Goal: Task Accomplishment & Management: Manage account settings

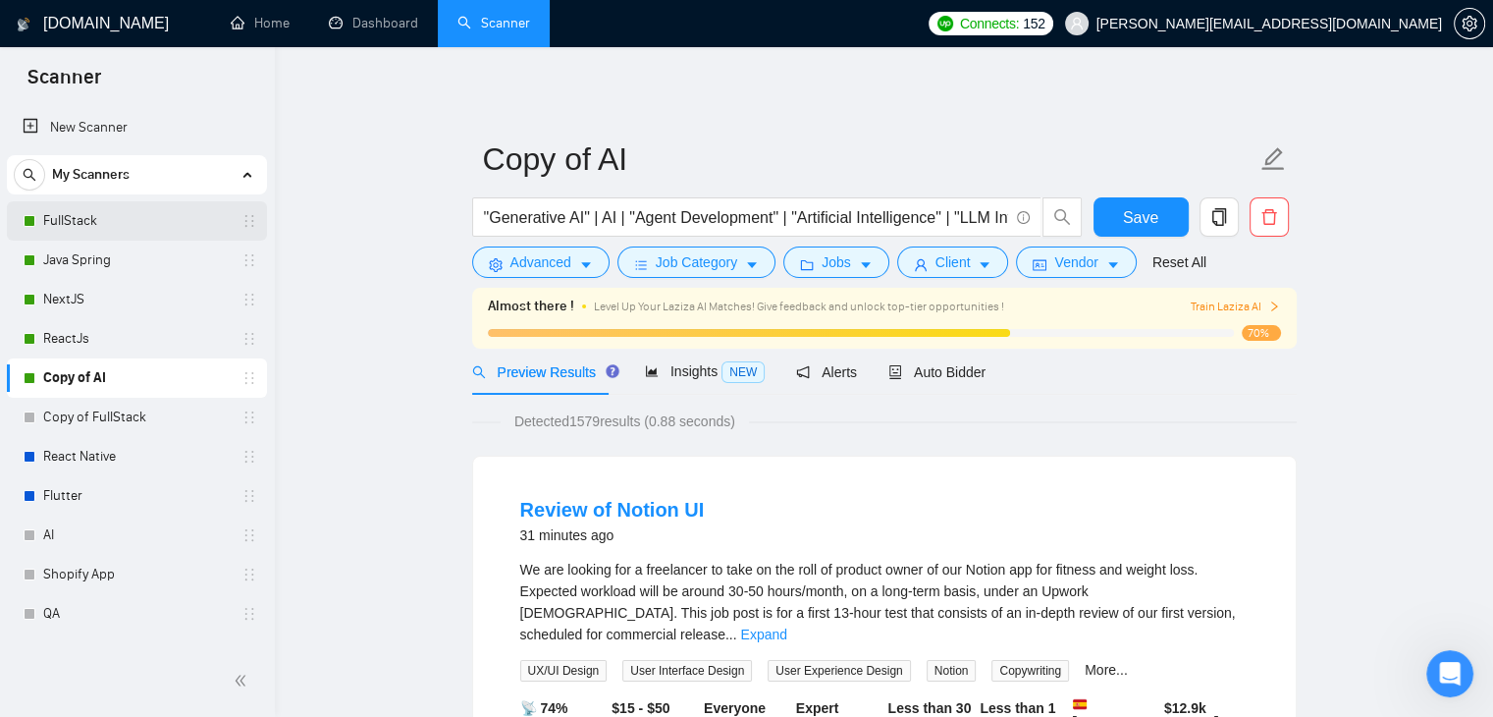
click at [96, 227] on link "FullStack" at bounding box center [136, 220] width 187 height 39
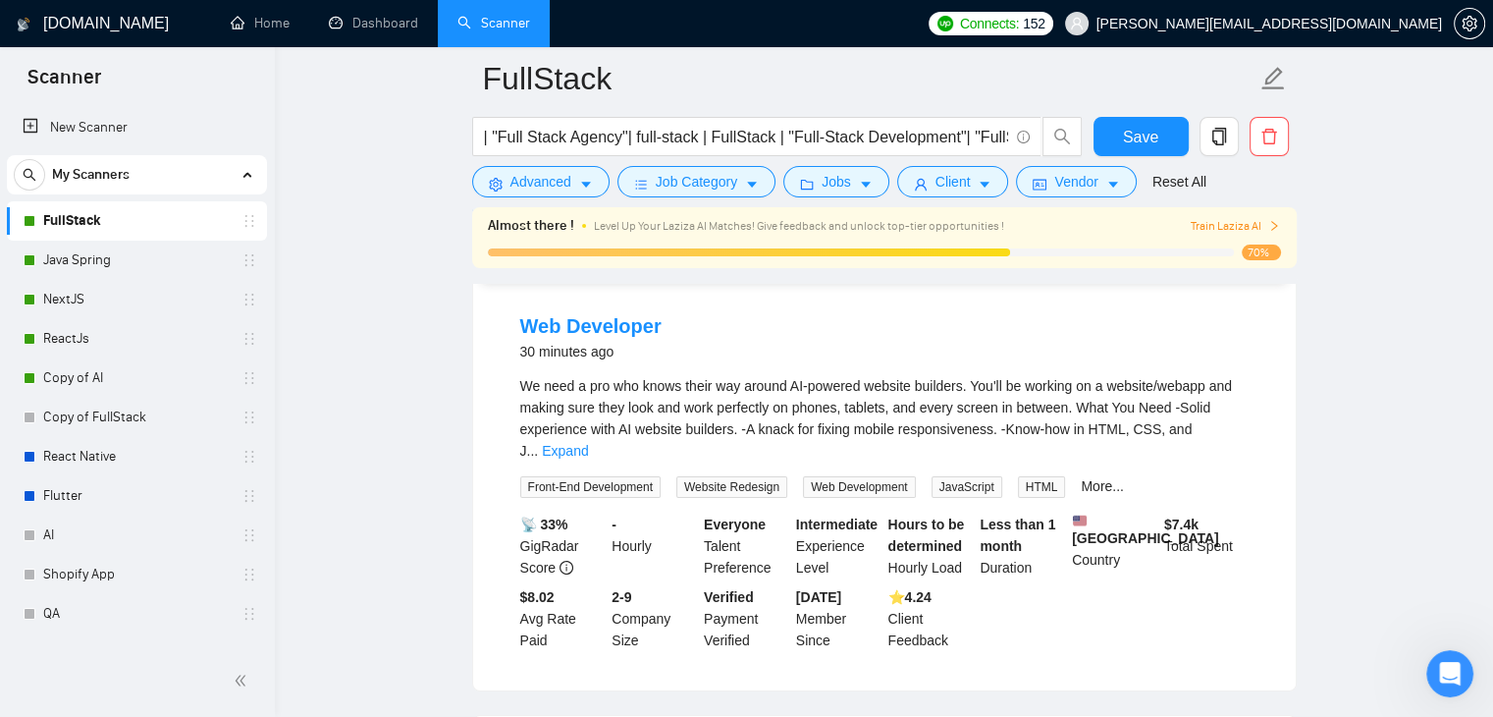
scroll to position [196, 0]
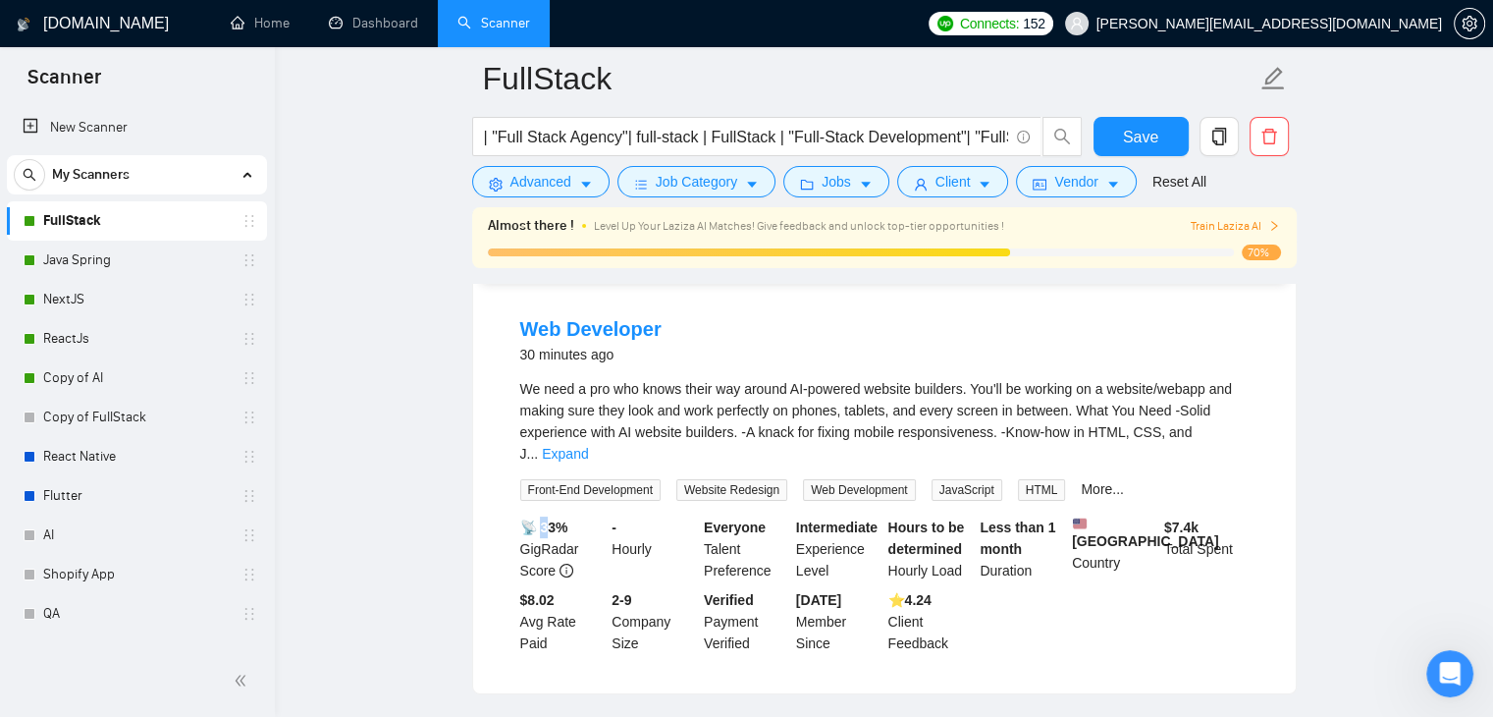
click at [550, 519] on b "📡 33%" at bounding box center [544, 527] width 48 height 16
click at [63, 264] on link "Java Spring" at bounding box center [136, 260] width 187 height 39
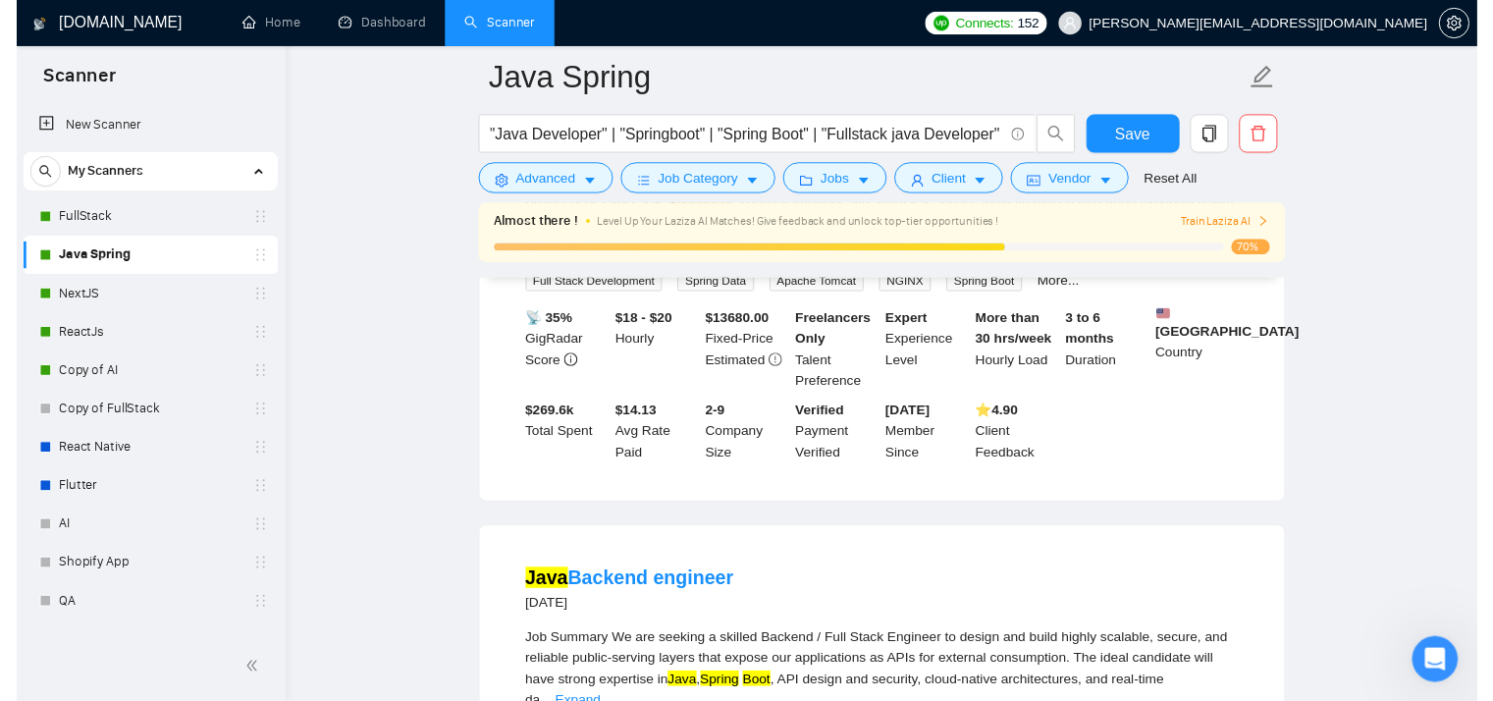
scroll to position [553, 0]
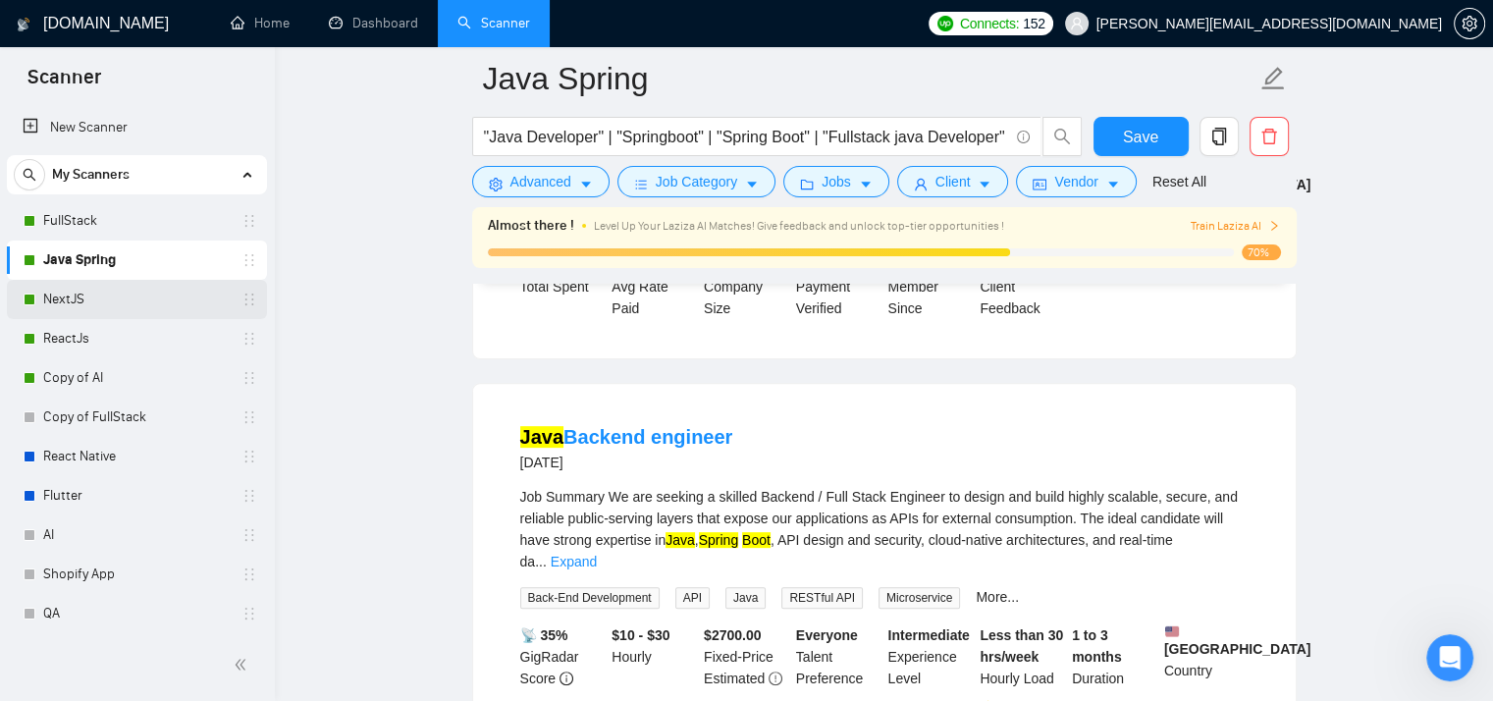
click at [93, 313] on link "NextJS" at bounding box center [136, 299] width 187 height 39
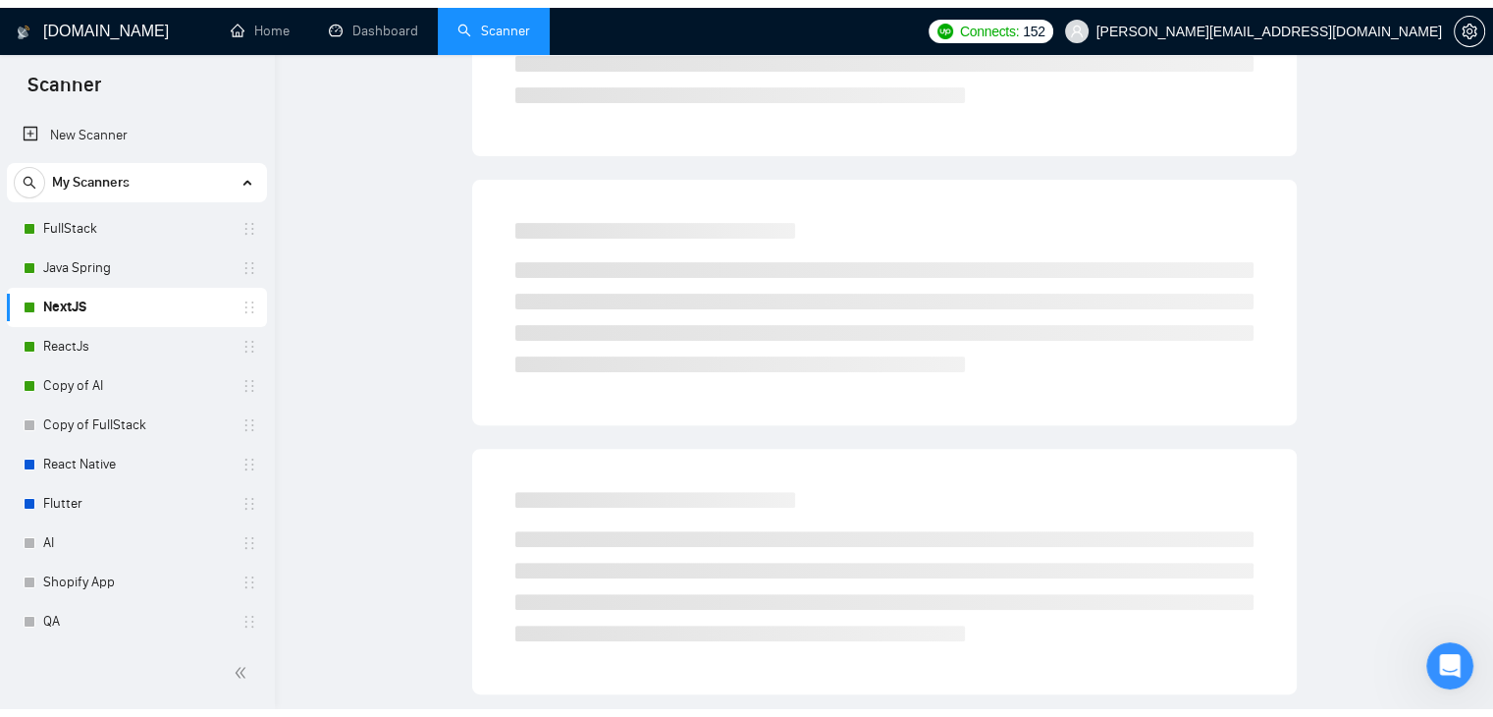
scroll to position [62, 0]
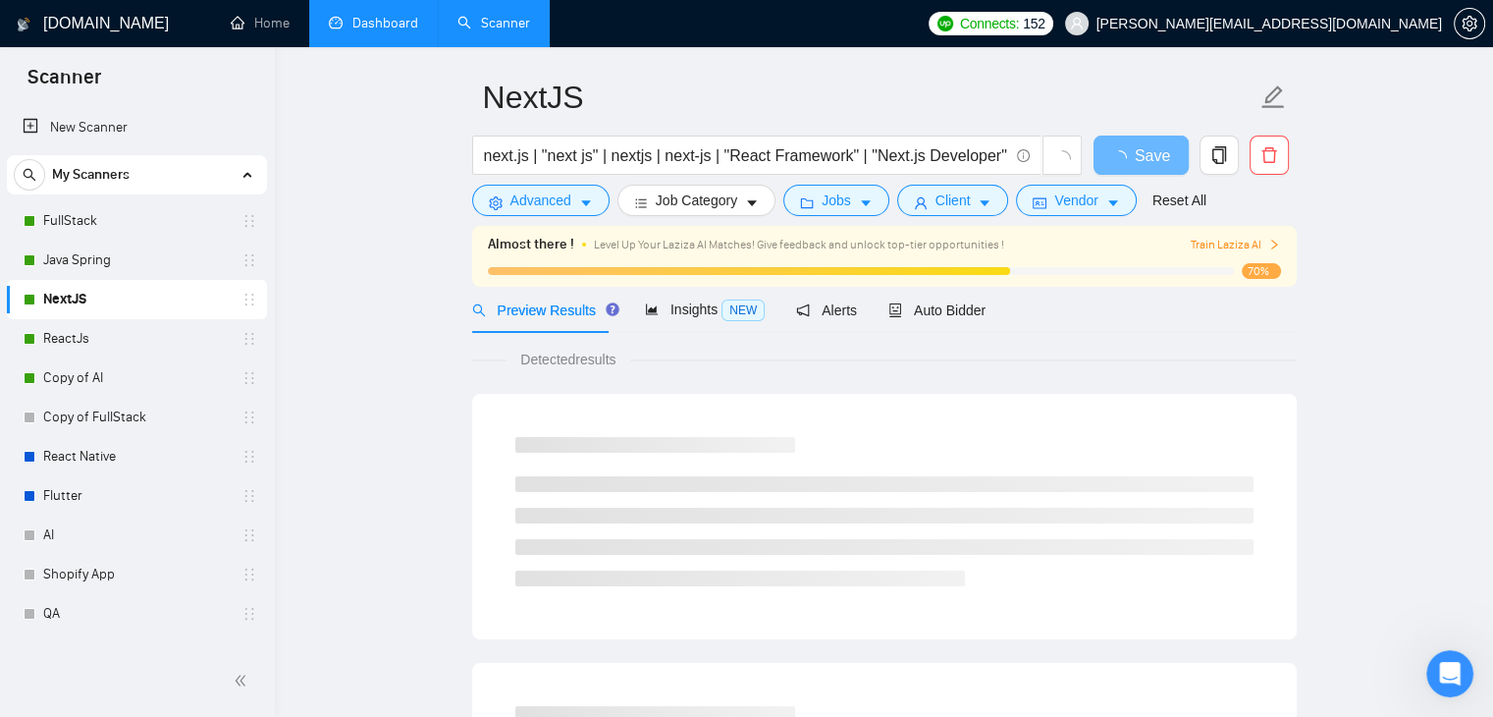
click at [386, 31] on link "Dashboard" at bounding box center [373, 23] width 89 height 17
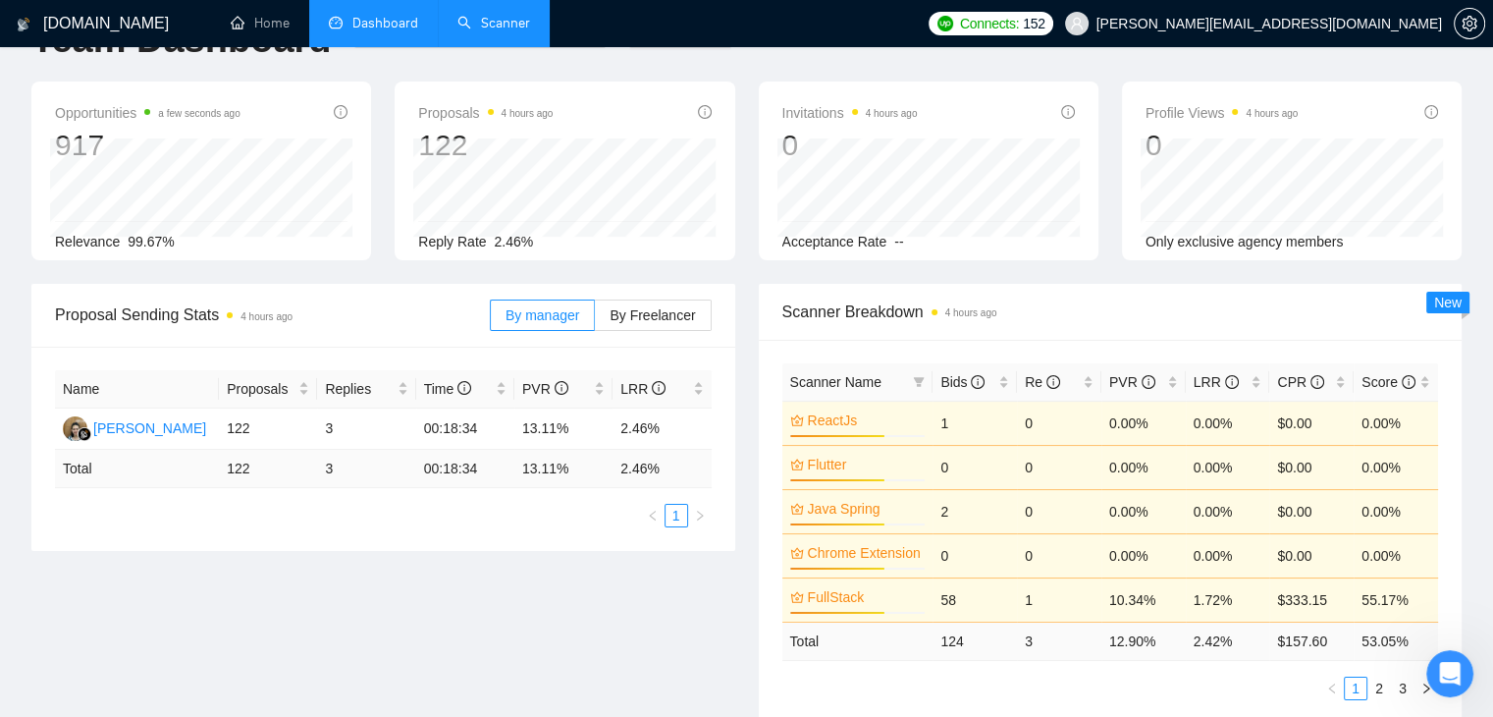
type input "[DATE]"
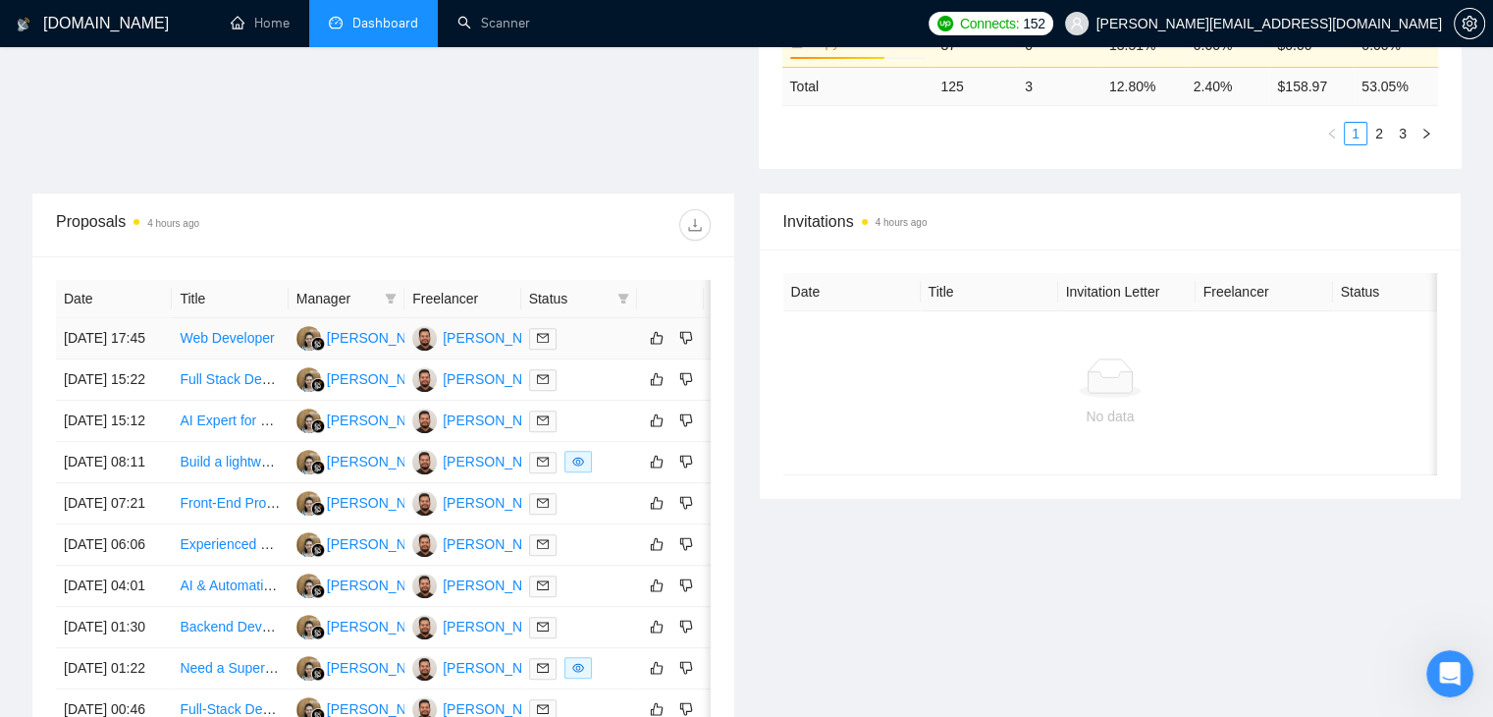
scroll to position [651, 0]
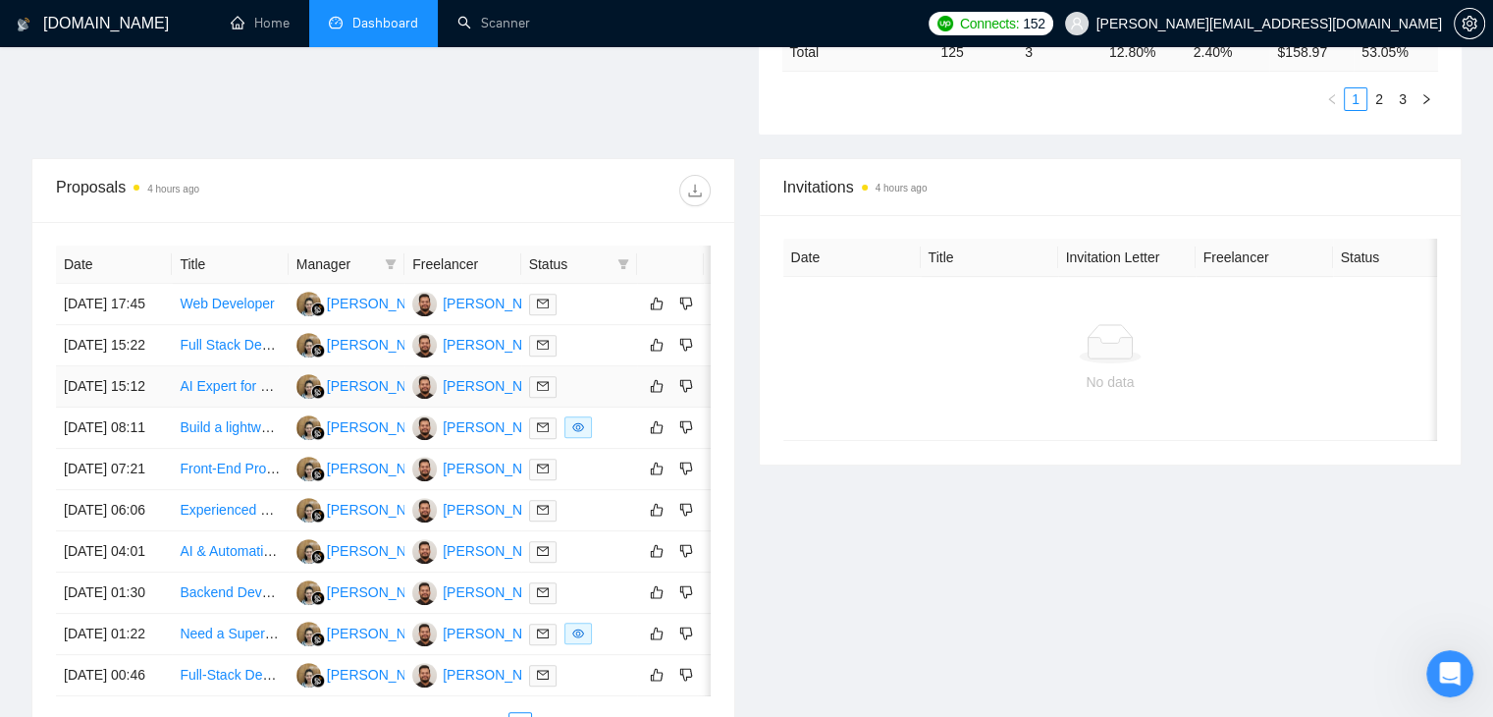
click at [234, 394] on link "AI Expert for E-Commerce Platform" at bounding box center [288, 386] width 216 height 16
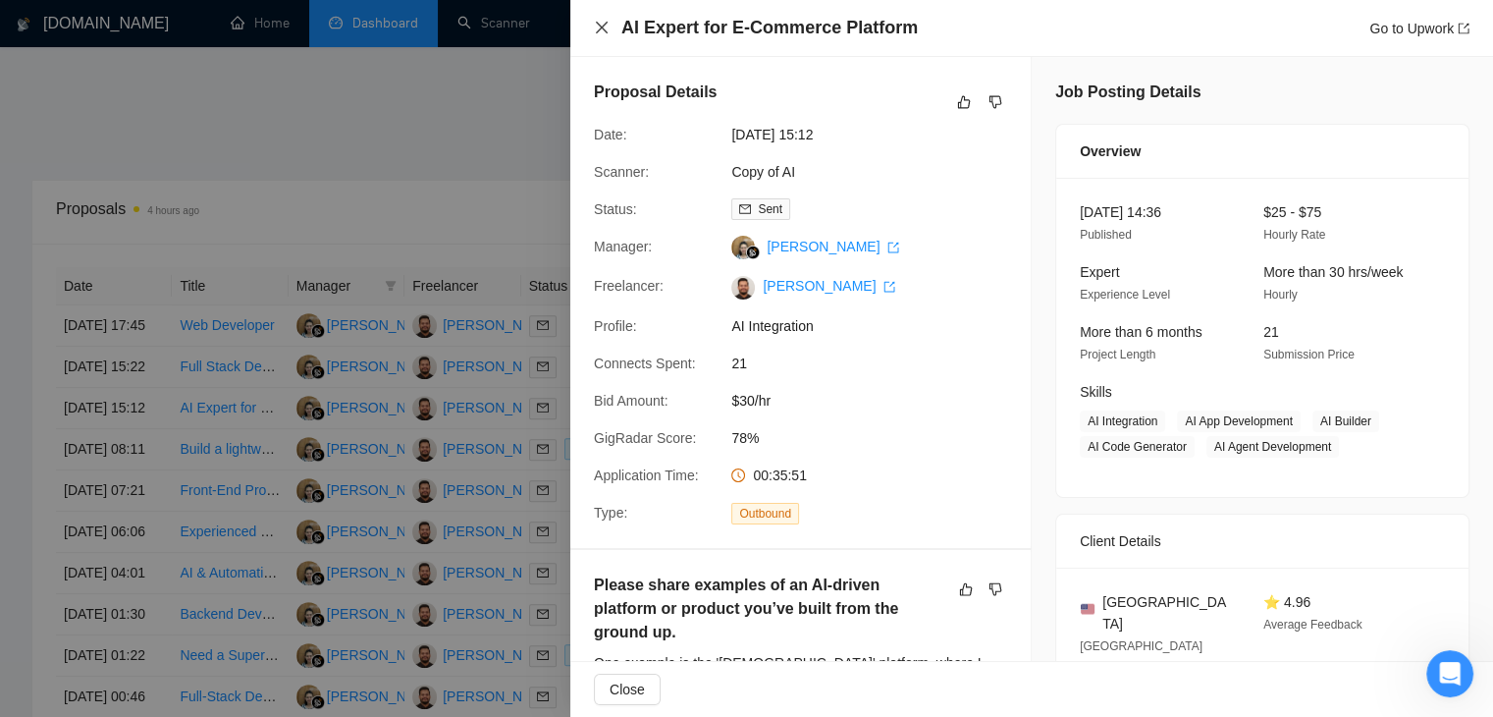
click at [595, 25] on icon "close" at bounding box center [602, 28] width 16 height 16
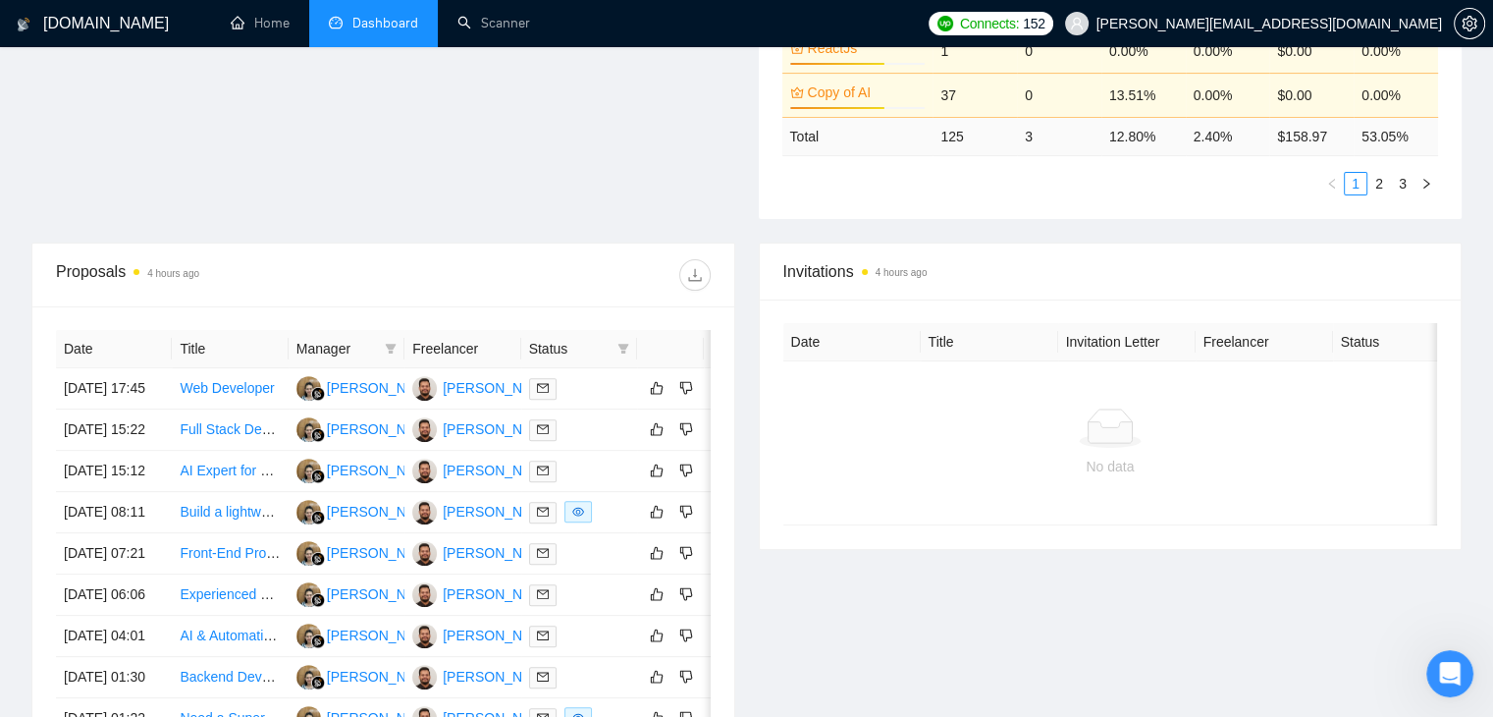
scroll to position [455, 0]
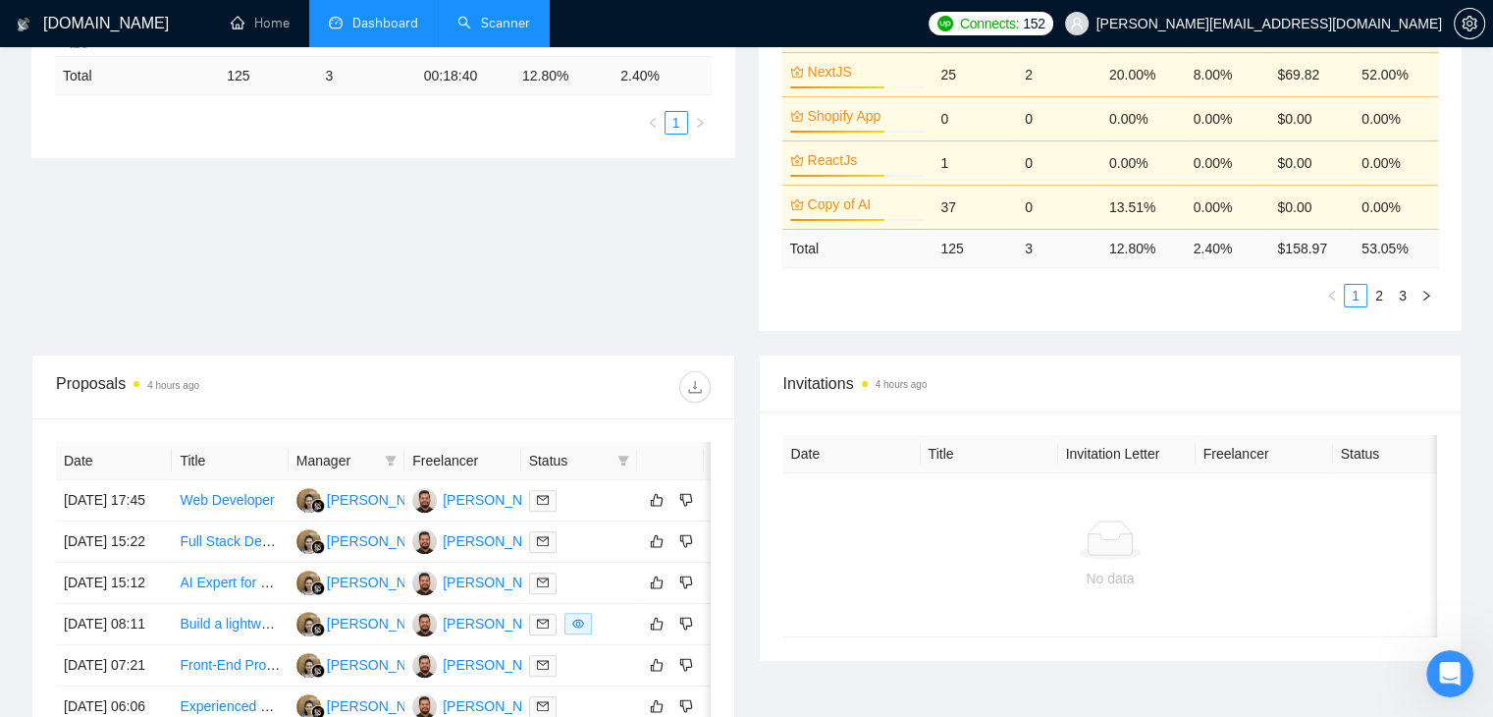
click at [530, 30] on link "Scanner" at bounding box center [494, 23] width 73 height 17
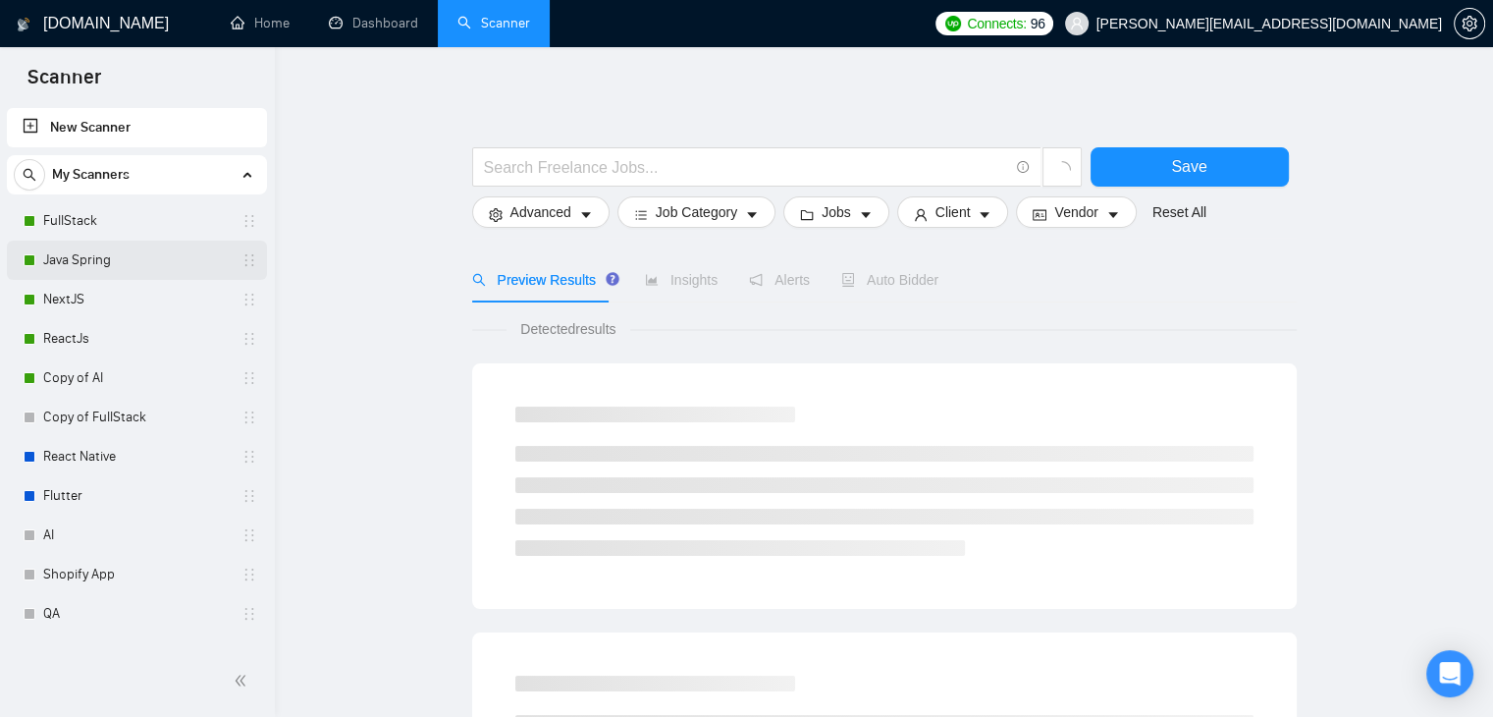
click at [102, 254] on link "Java Spring" at bounding box center [136, 260] width 187 height 39
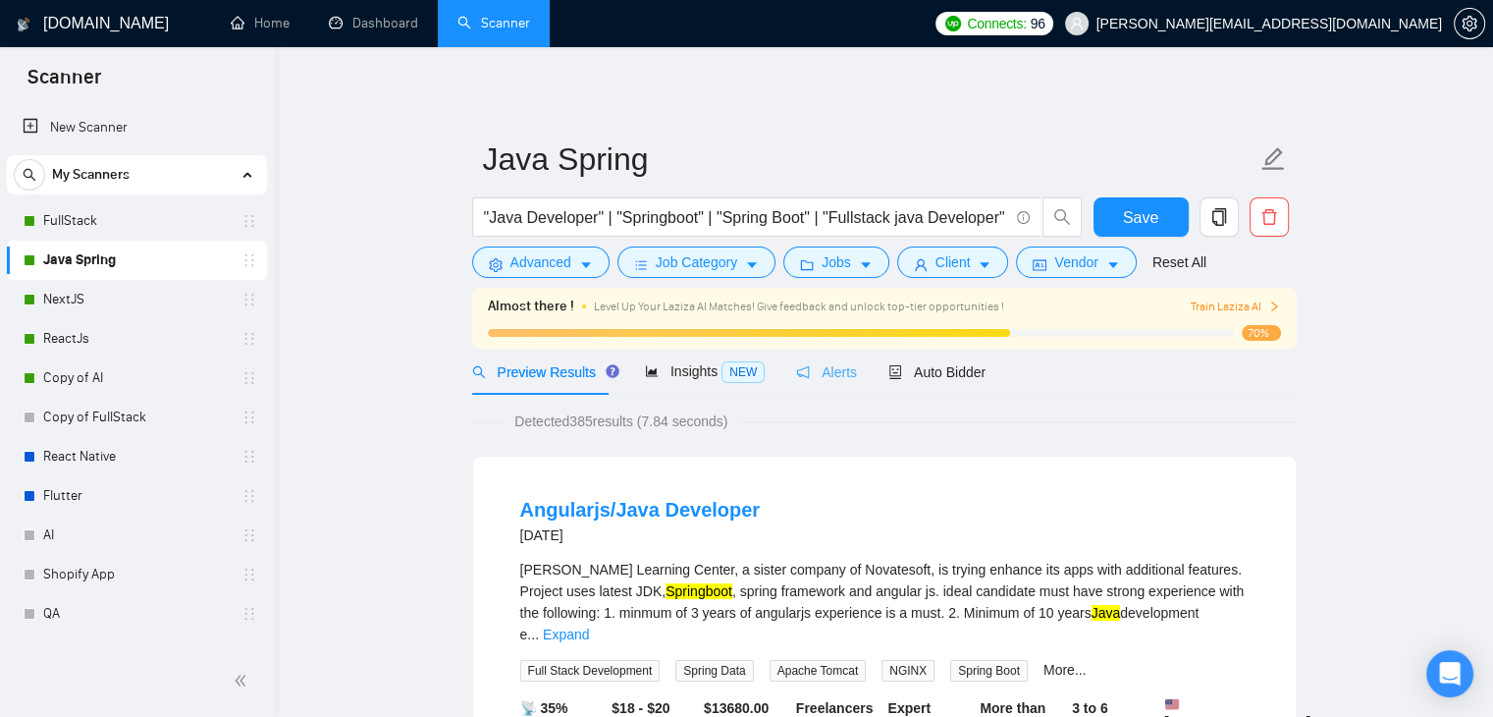
click at [832, 384] on div "Alerts" at bounding box center [826, 372] width 61 height 46
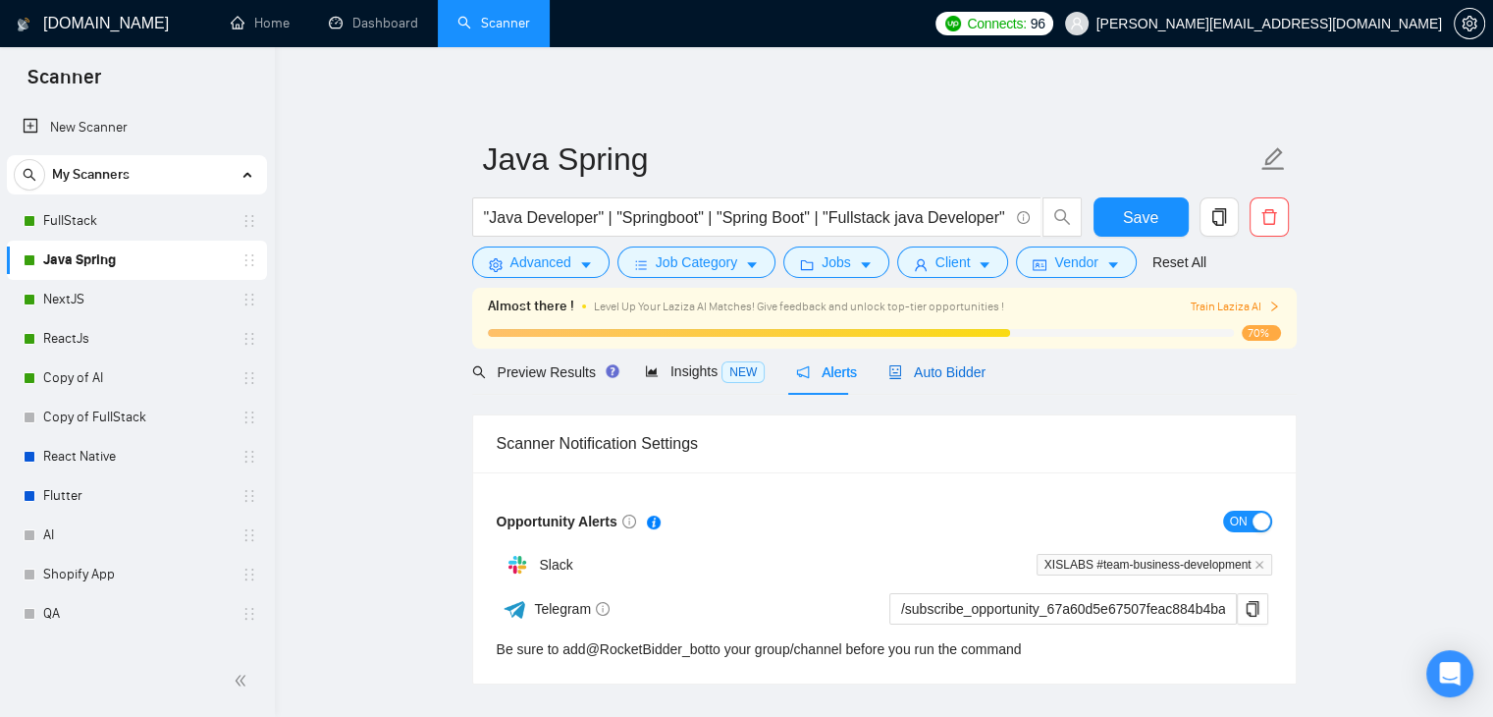
click at [911, 381] on div "Auto Bidder" at bounding box center [937, 372] width 97 height 22
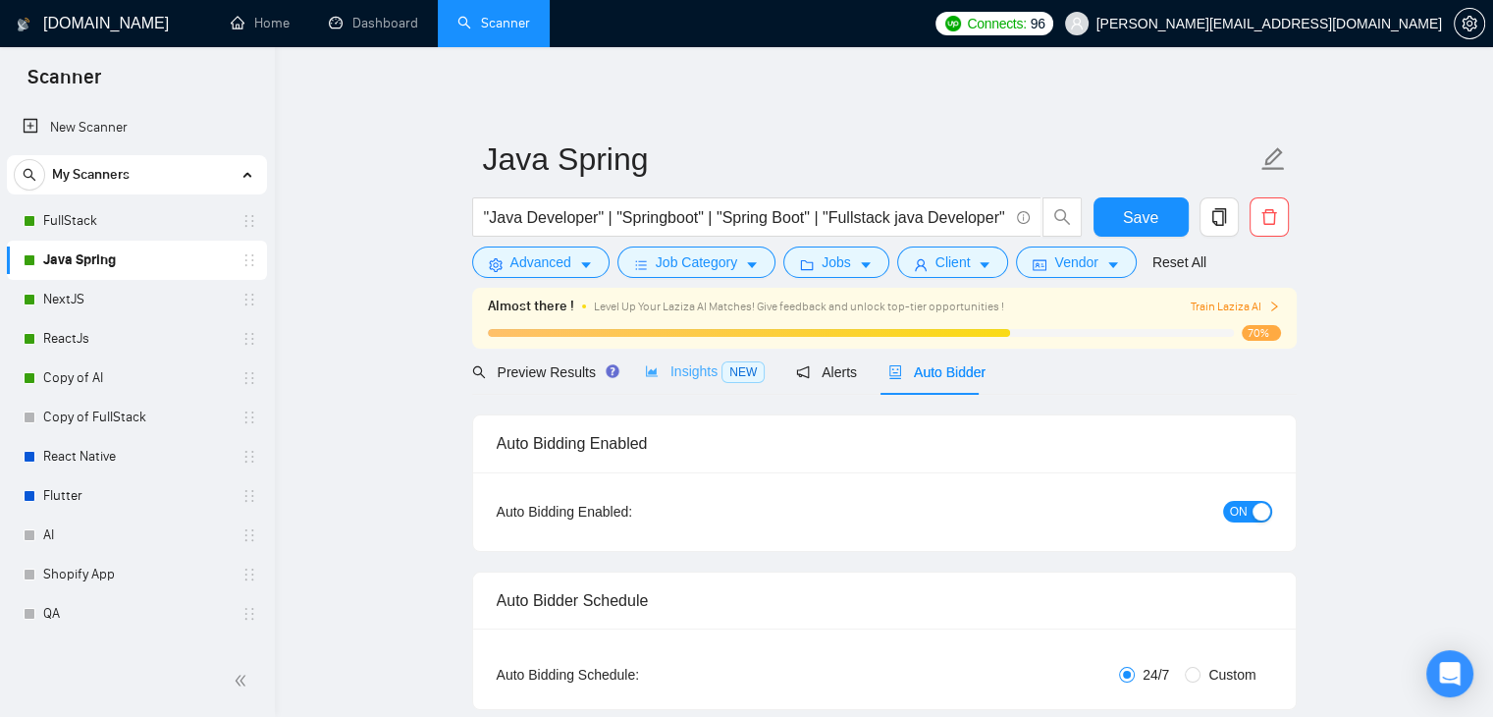
checkbox input "true"
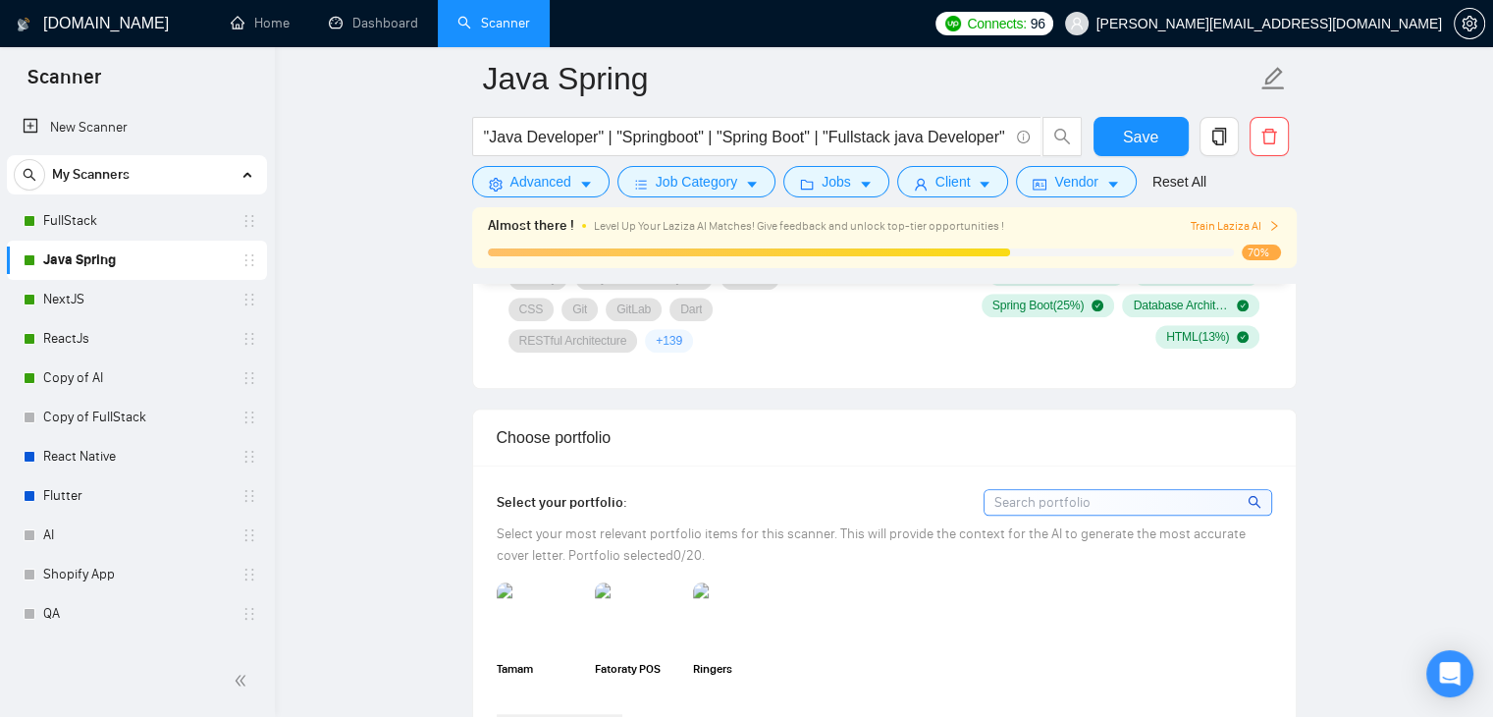
scroll to position [1669, 0]
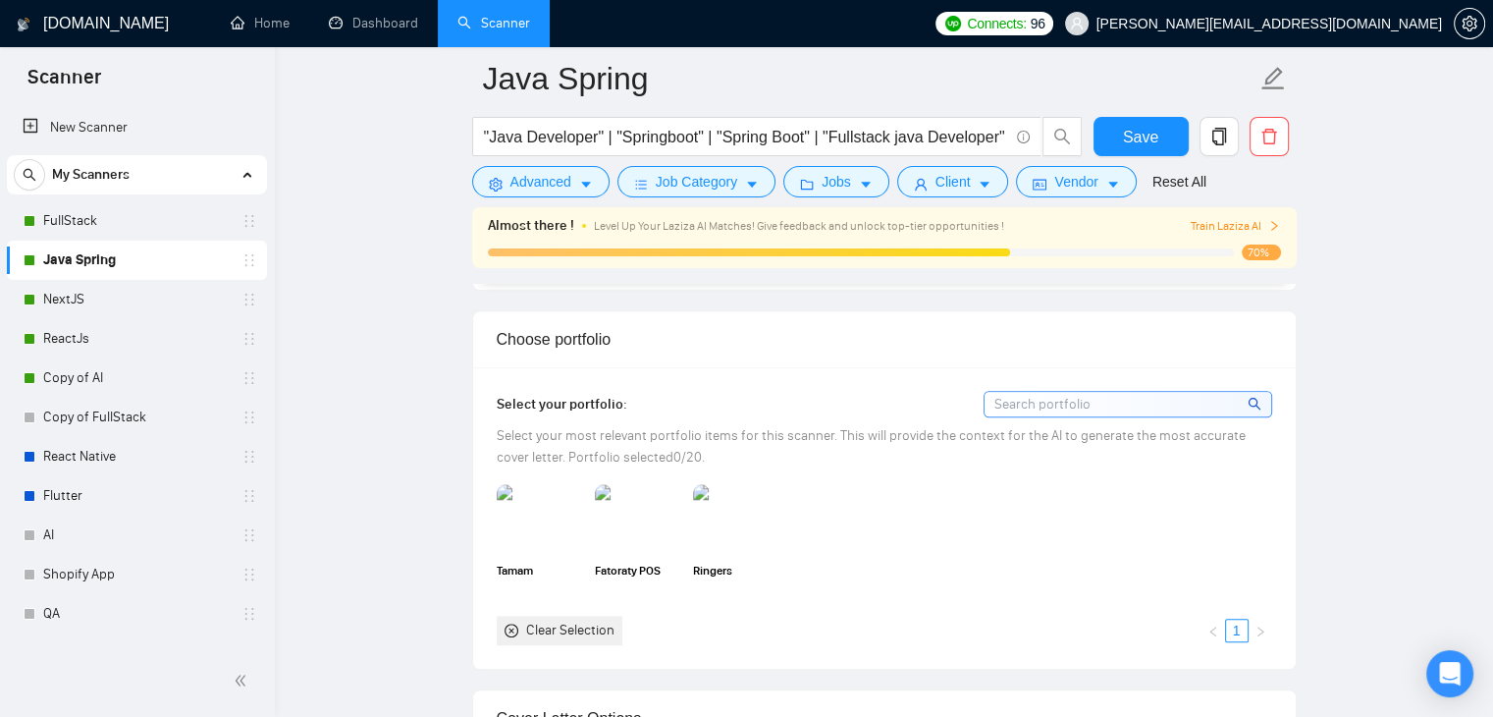
click at [1044, 402] on input at bounding box center [1128, 404] width 287 height 25
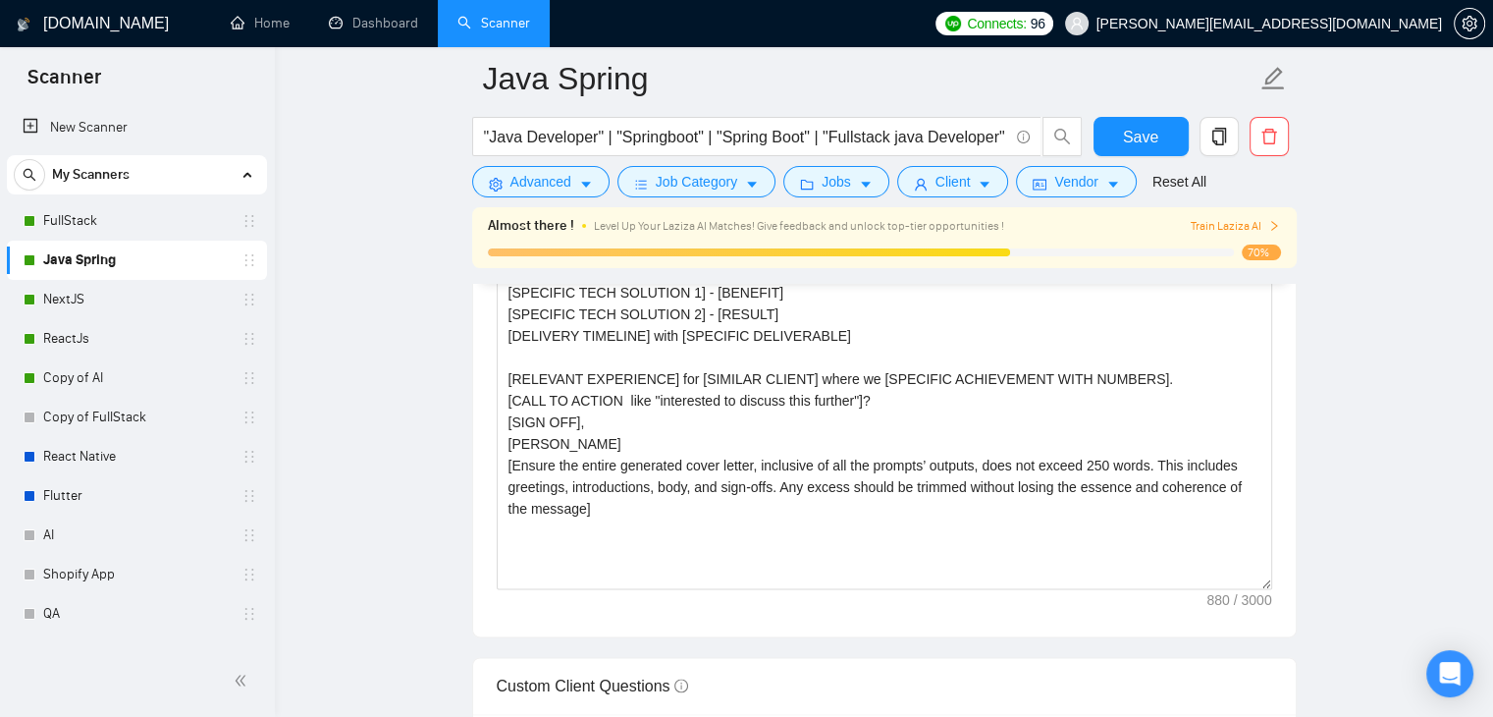
scroll to position [2356, 0]
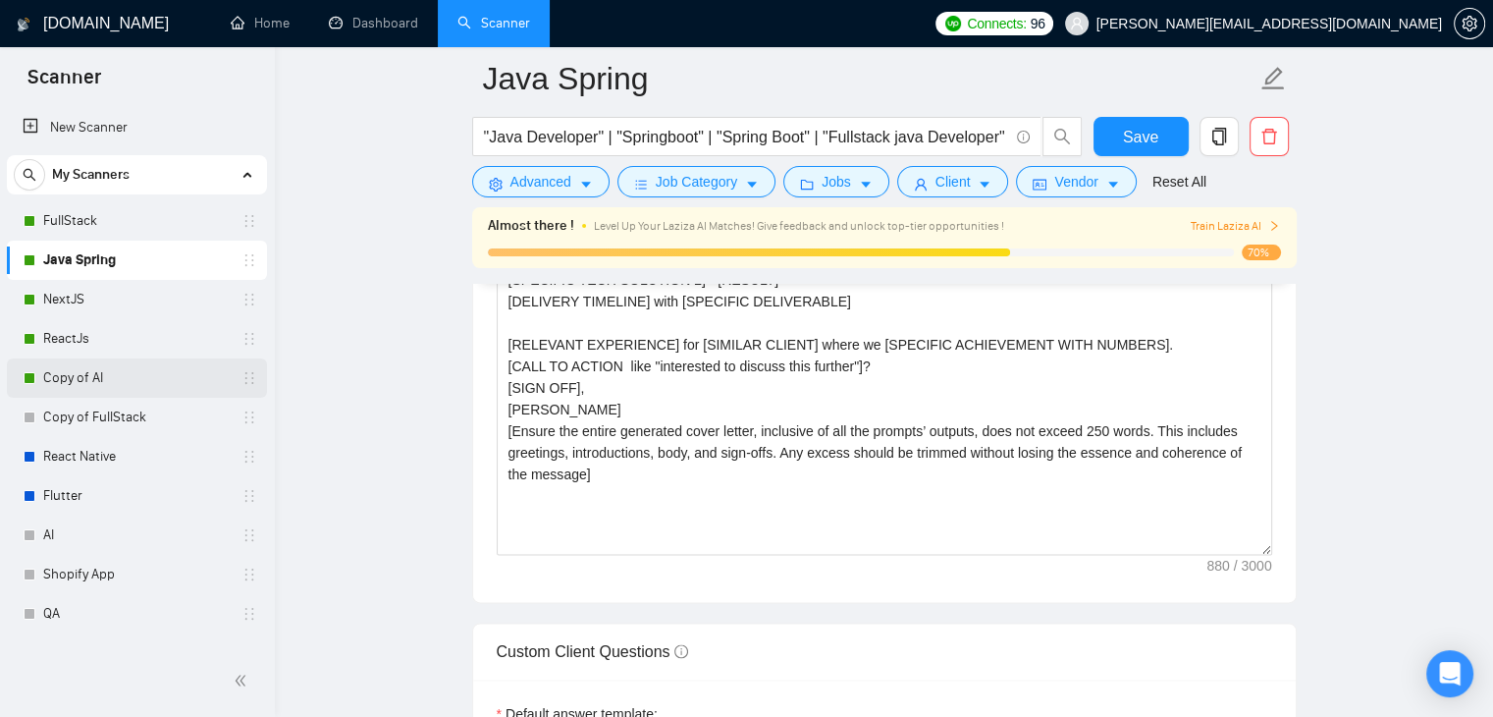
click at [49, 374] on link "Copy of AI" at bounding box center [136, 377] width 187 height 39
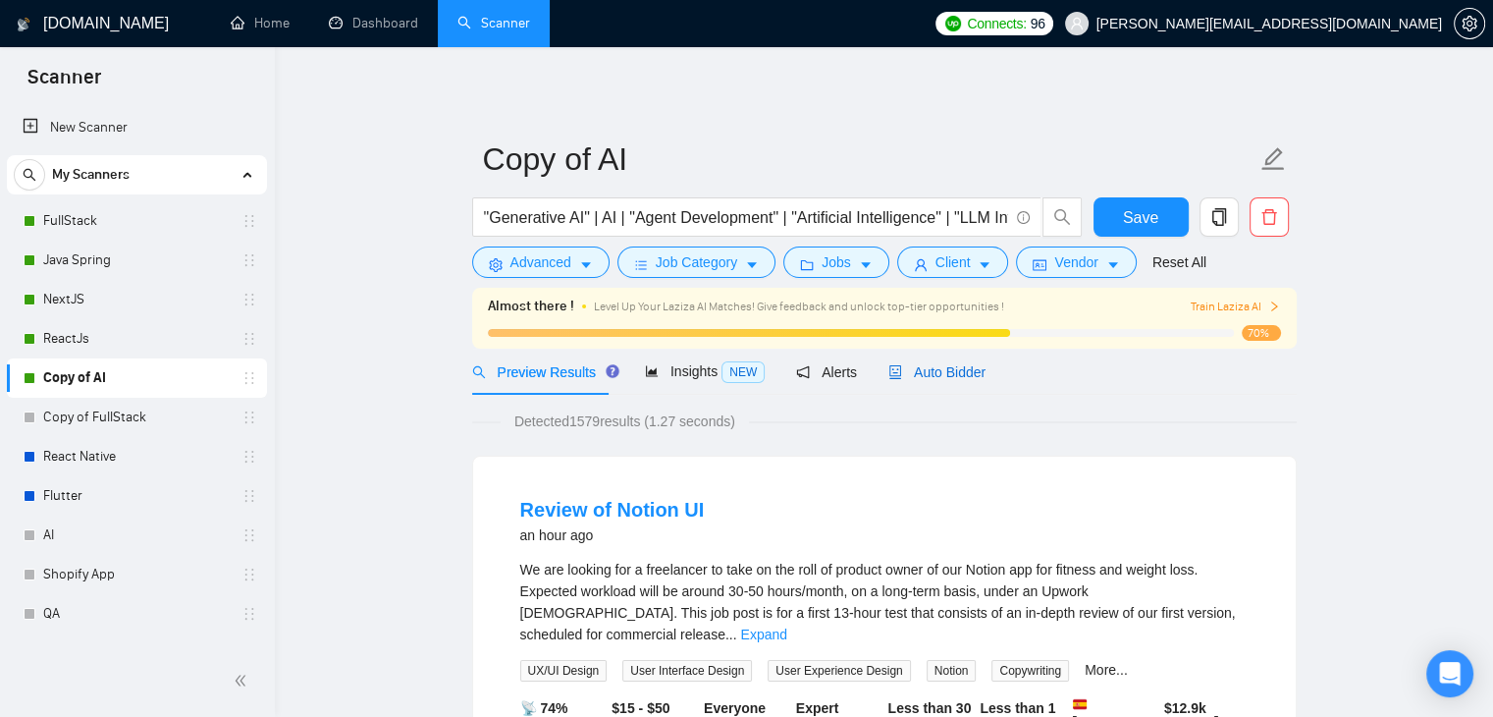
click at [931, 375] on span "Auto Bidder" at bounding box center [937, 372] width 97 height 16
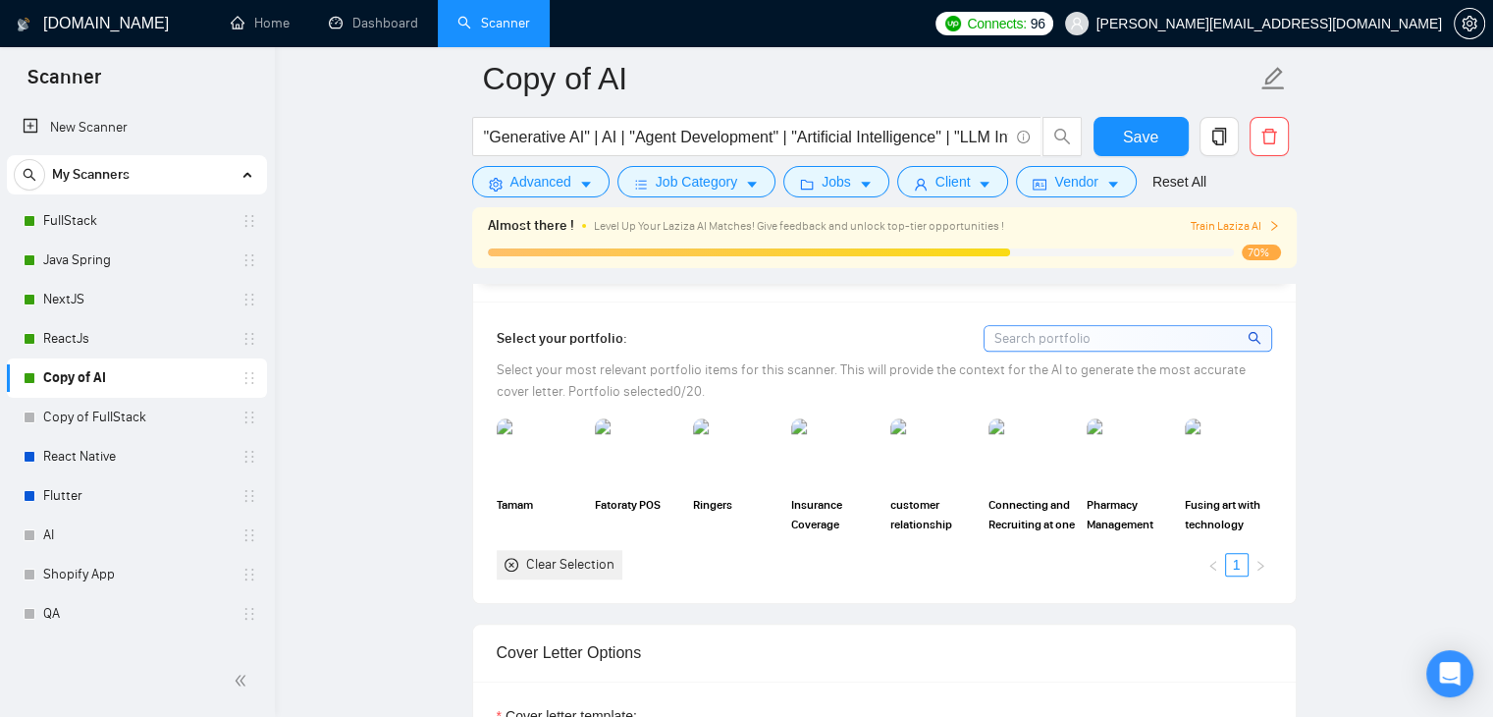
scroll to position [1767, 0]
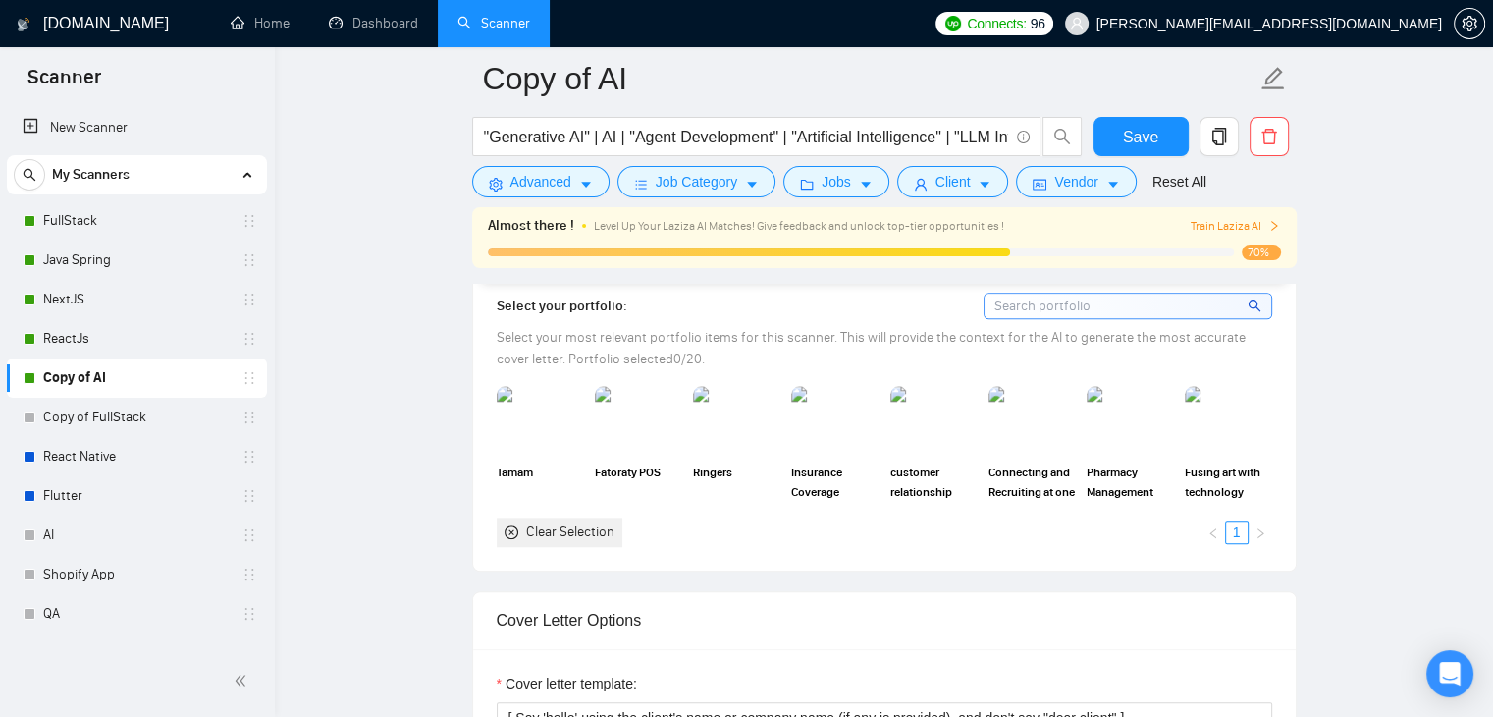
click at [1044, 301] on input at bounding box center [1128, 306] width 287 height 25
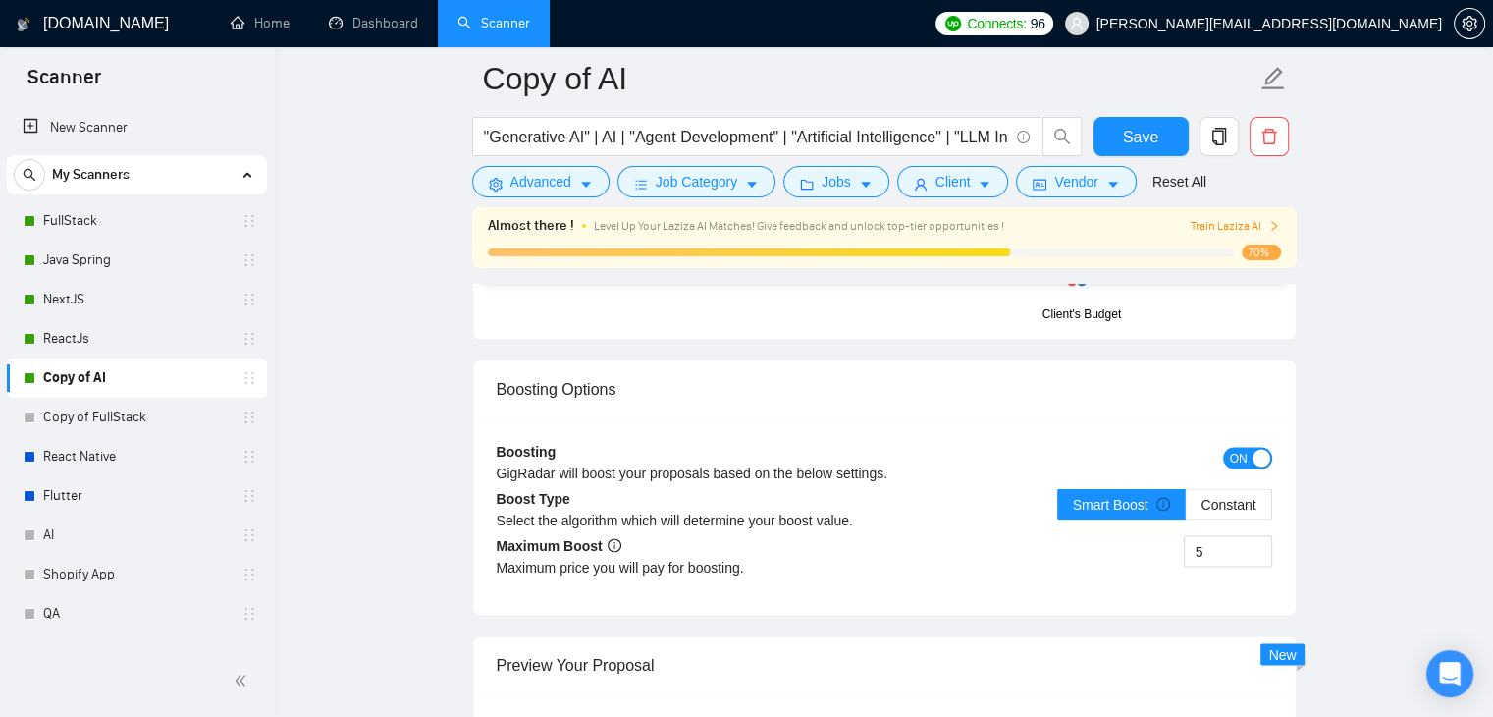
scroll to position [3452, 0]
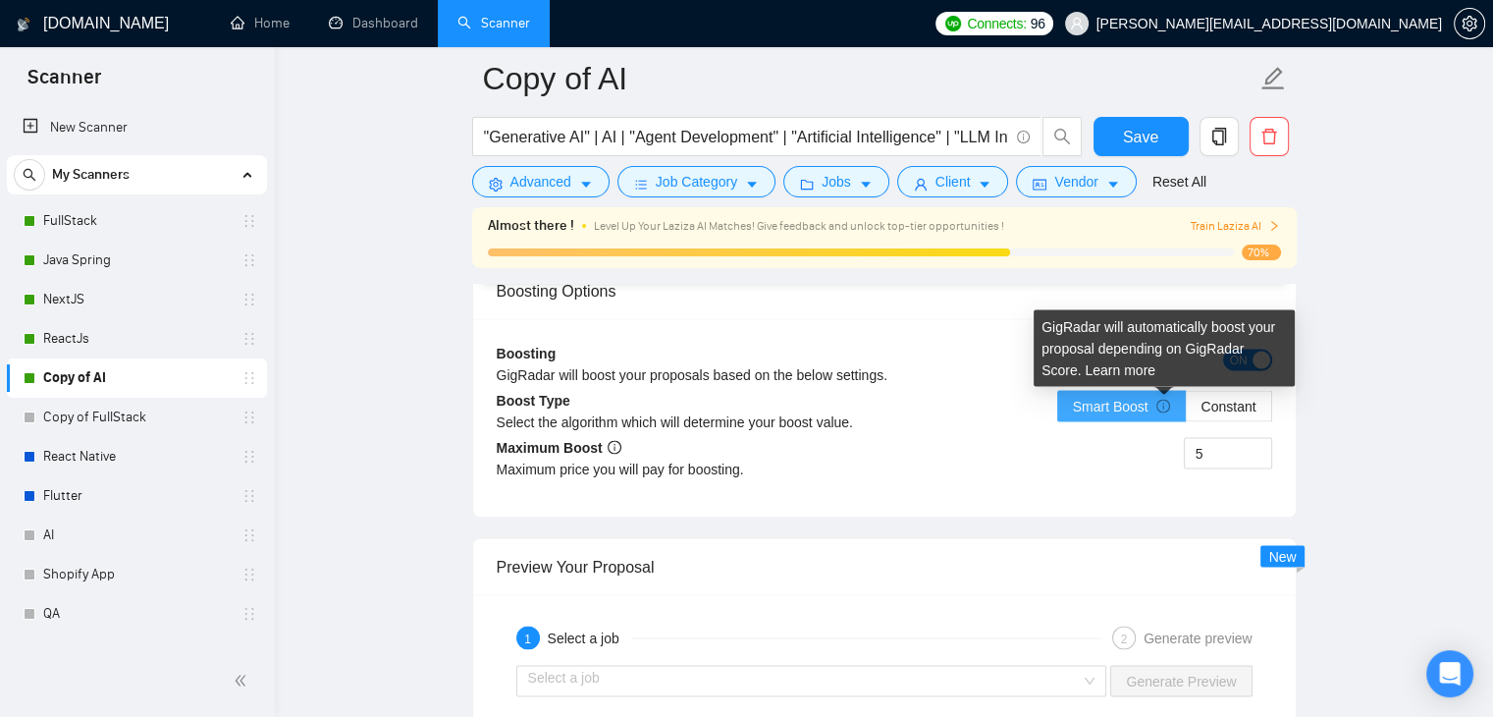
click at [1162, 406] on icon "info-circle" at bounding box center [1164, 406] width 14 height 14
click at [1058, 410] on input "Smart Boost" at bounding box center [1058, 410] width 0 height 0
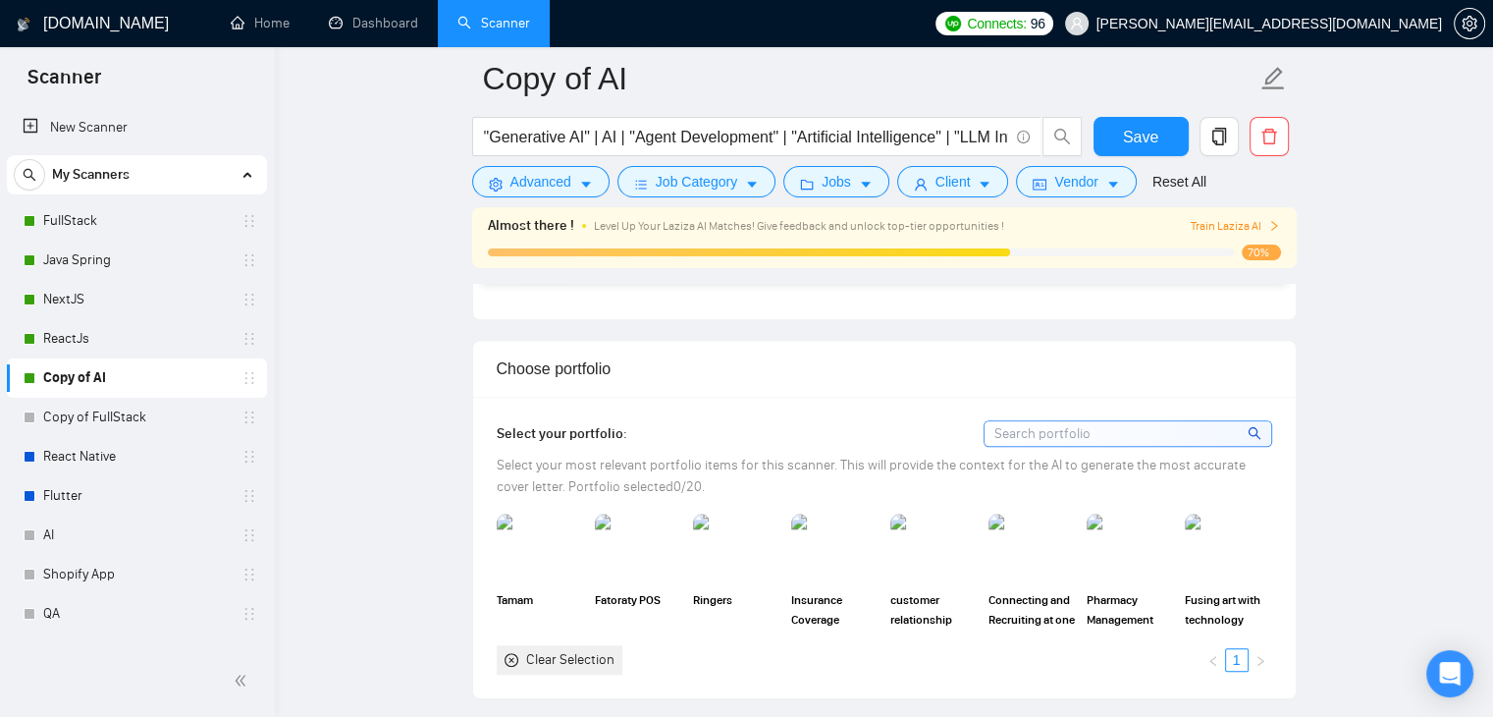
scroll to position [1685, 0]
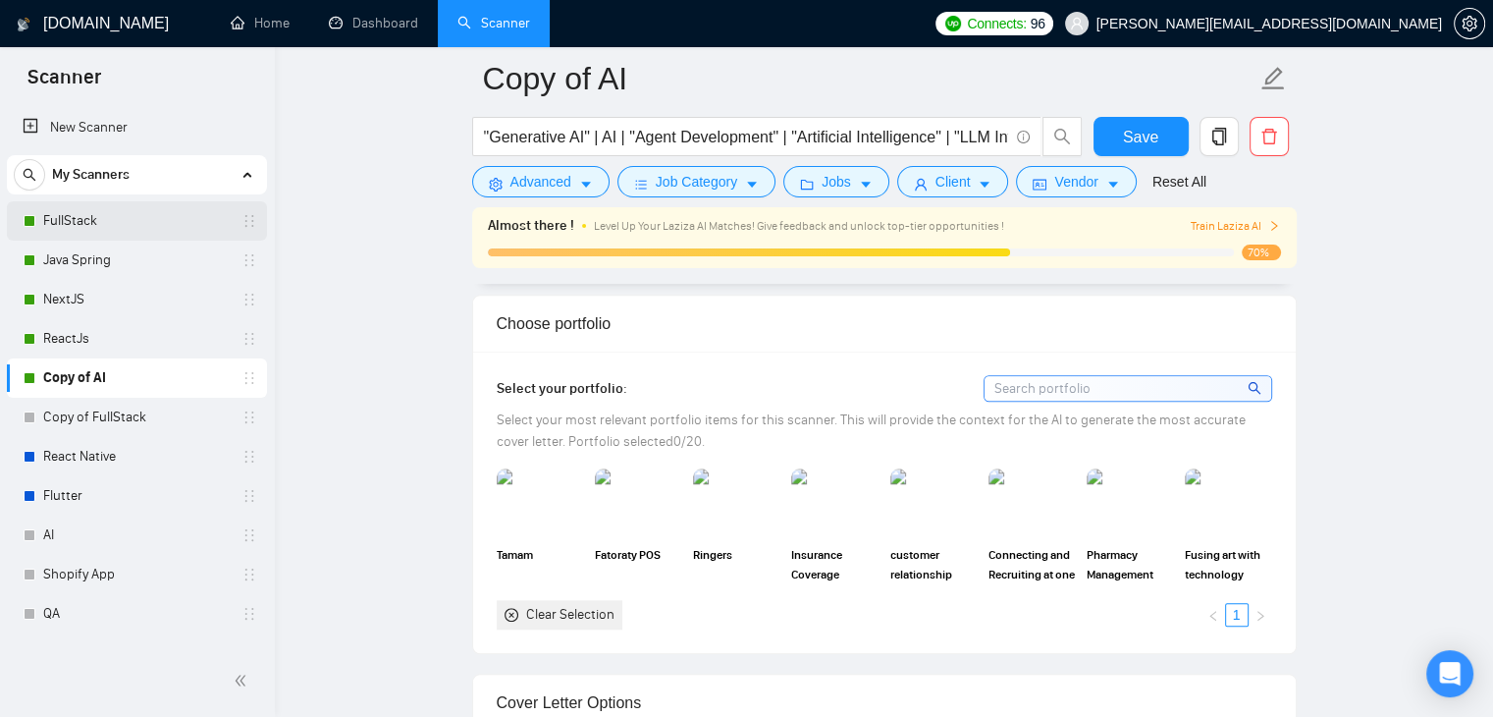
click at [122, 221] on link "FullStack" at bounding box center [136, 220] width 187 height 39
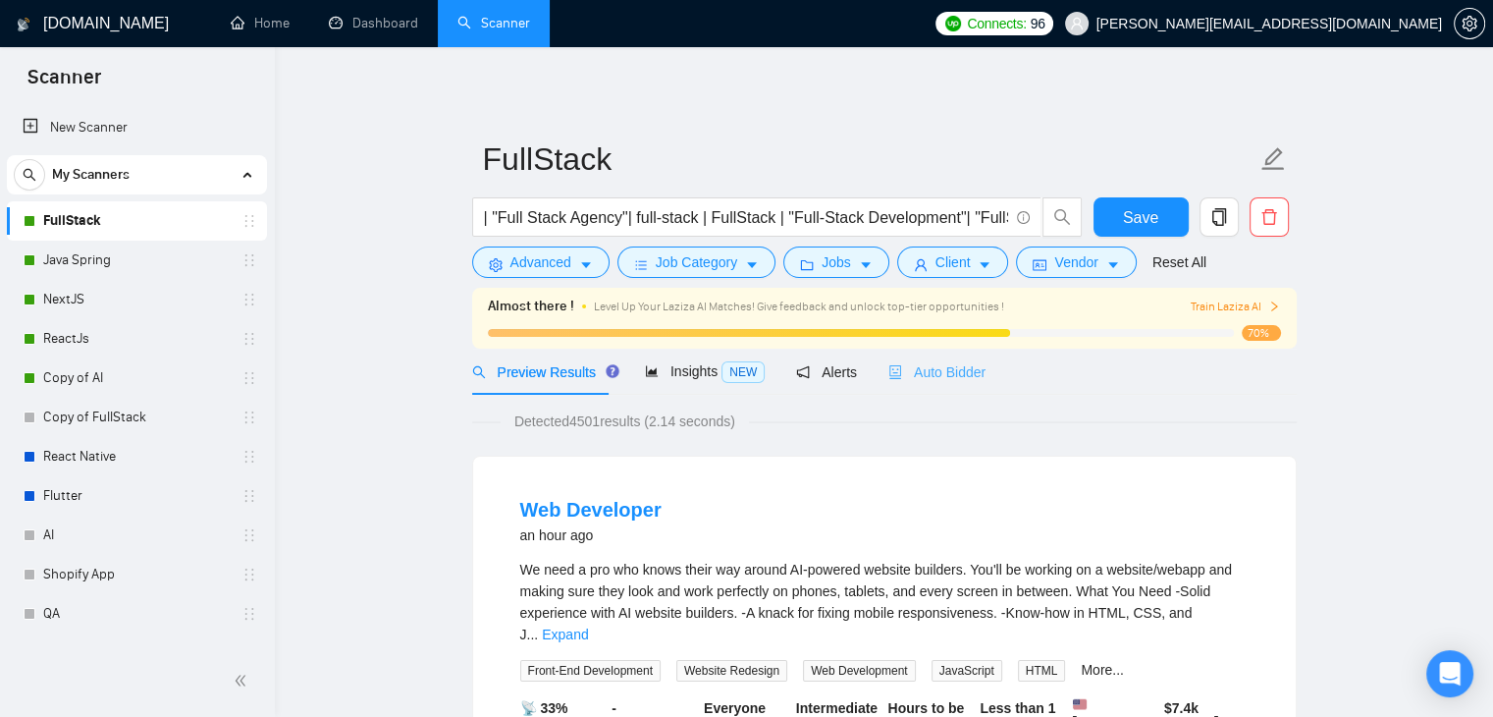
click at [931, 384] on div "Auto Bidder" at bounding box center [937, 372] width 97 height 46
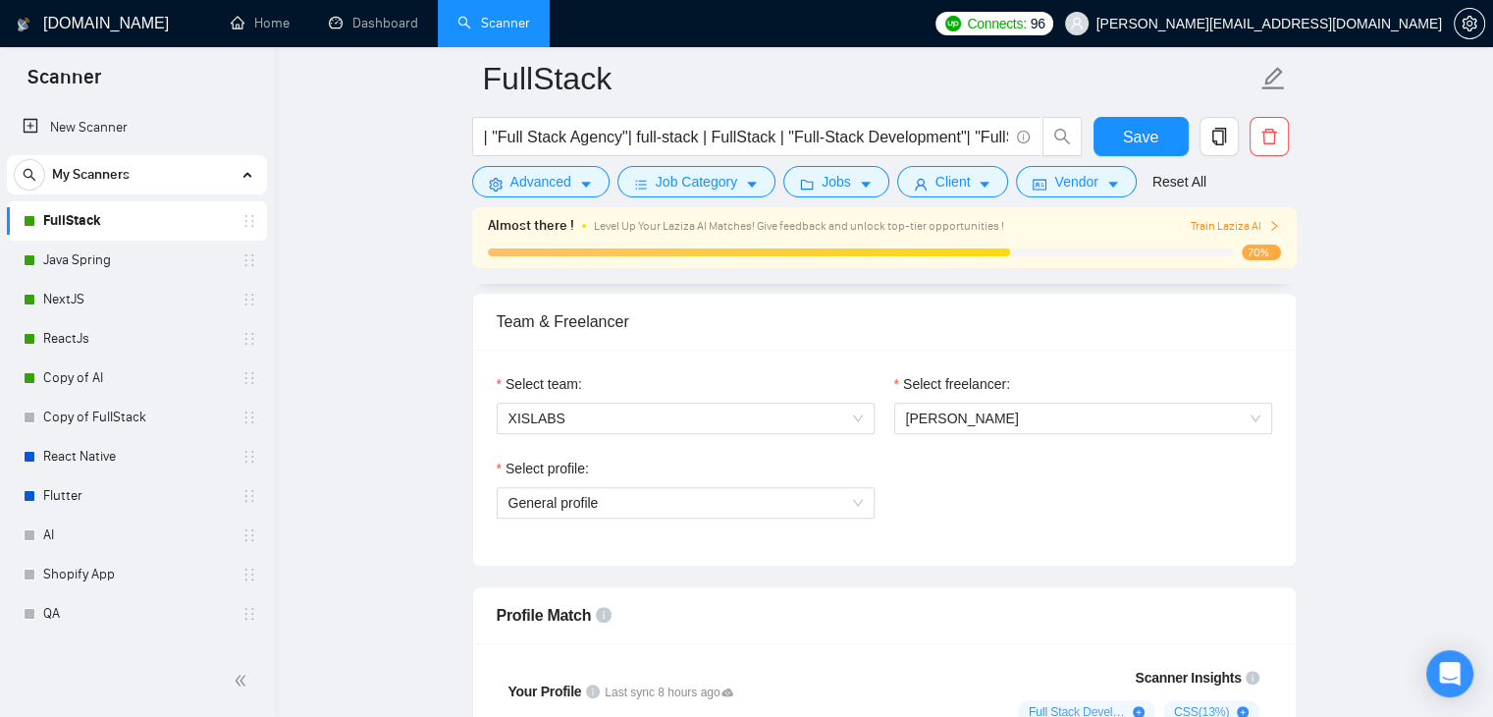
scroll to position [1080, 0]
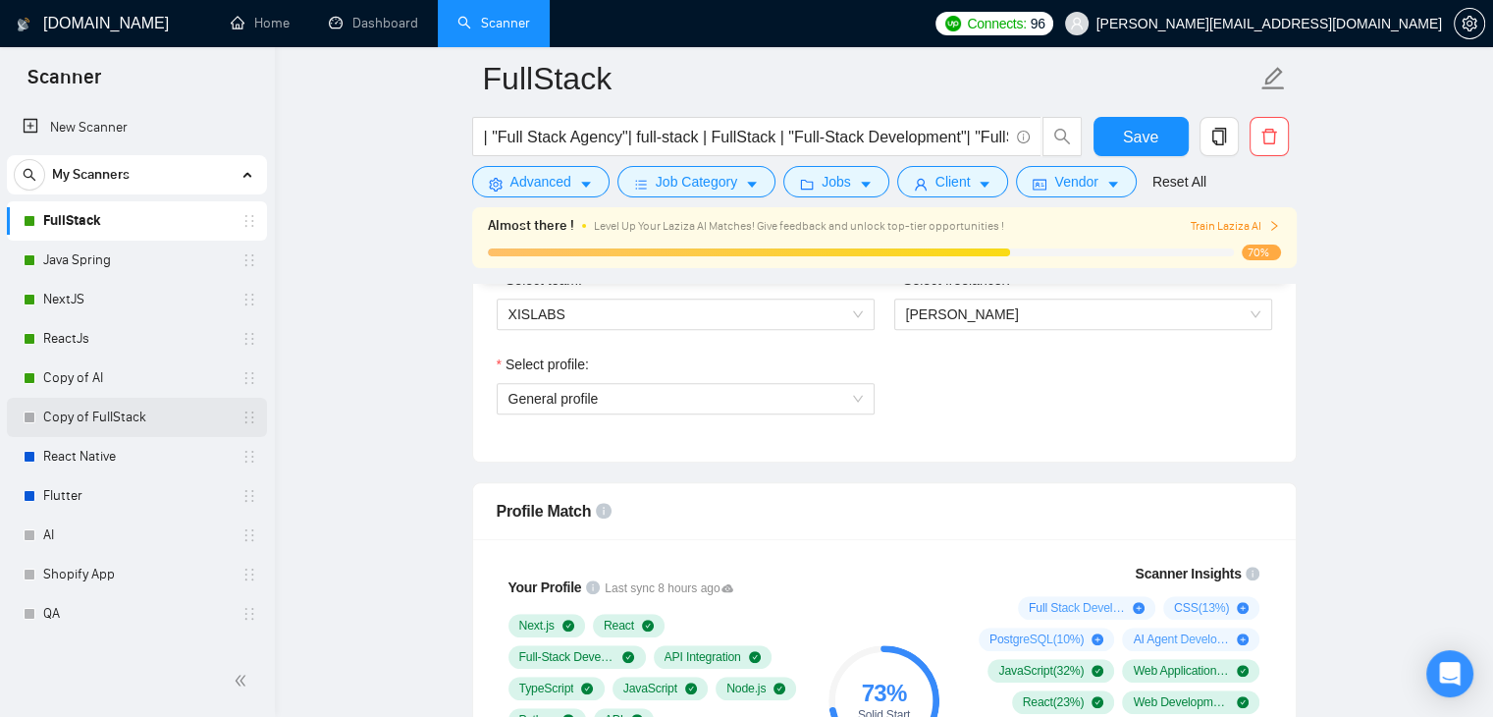
click at [93, 416] on link "Copy of FullStack" at bounding box center [136, 417] width 187 height 39
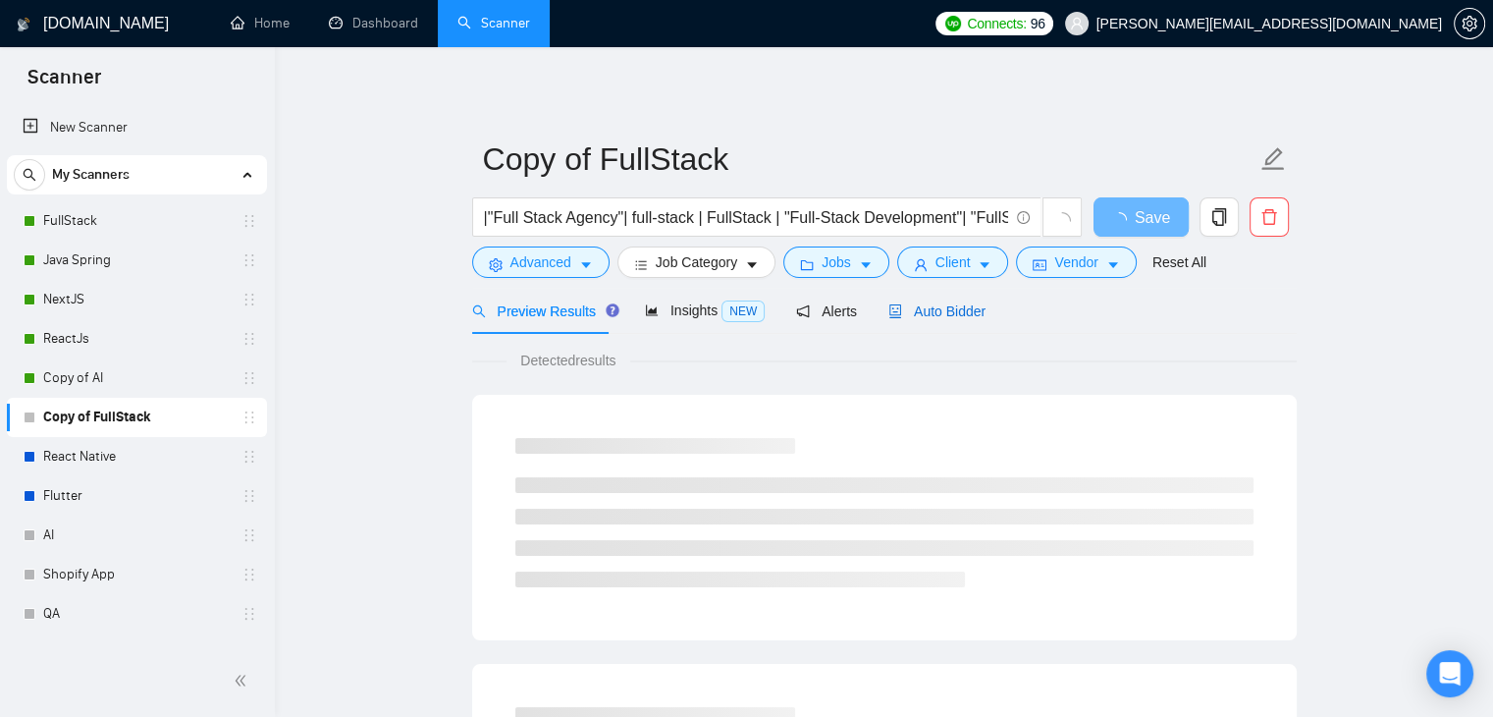
click at [947, 311] on span "Auto Bidder" at bounding box center [937, 311] width 97 height 16
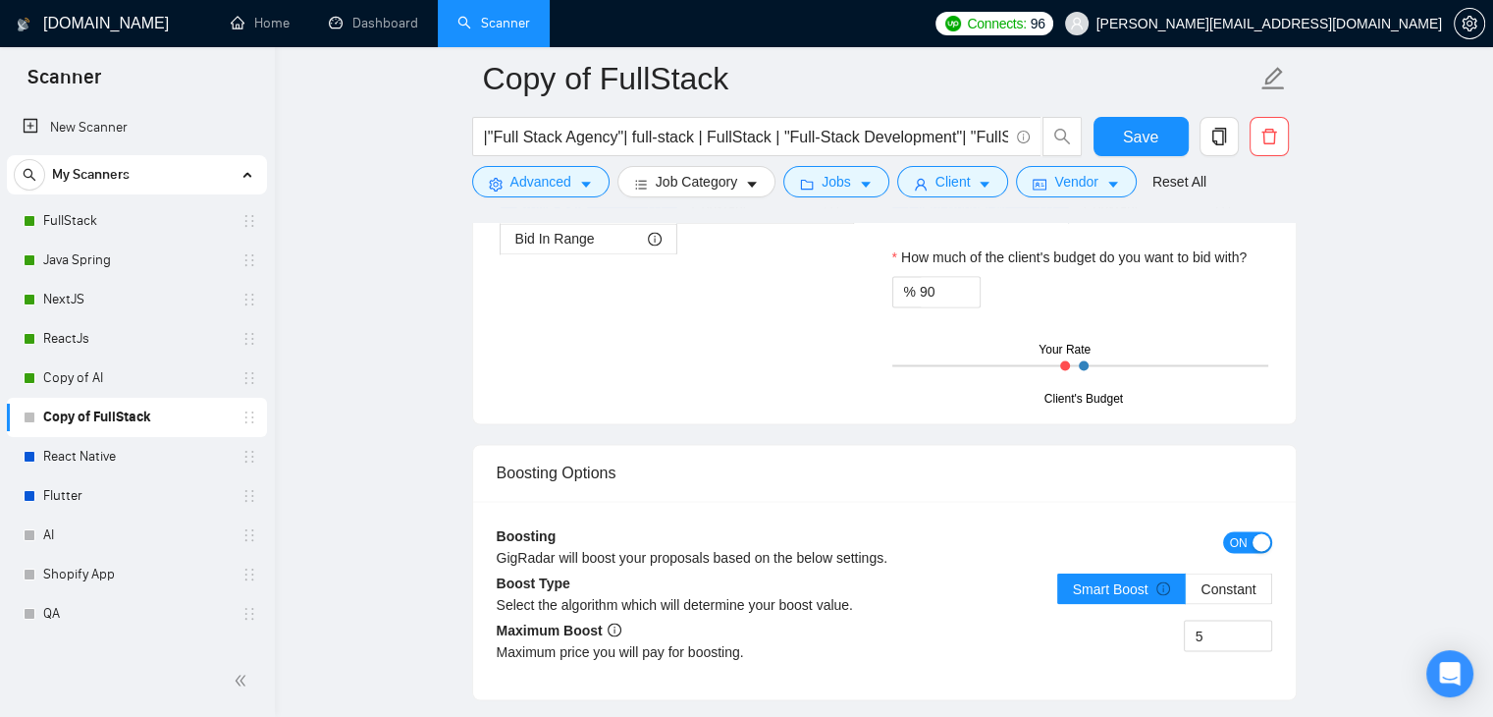
scroll to position [3338, 0]
